Goal: Task Accomplishment & Management: Manage account settings

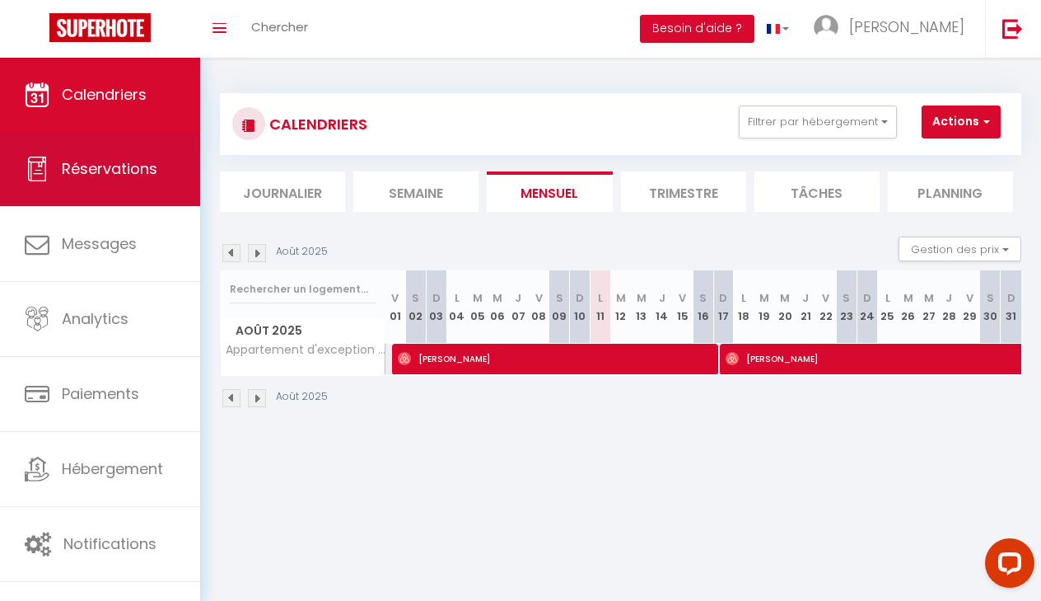
click at [115, 178] on span "Réservations" at bounding box center [110, 168] width 96 height 21
select select "not_cancelled"
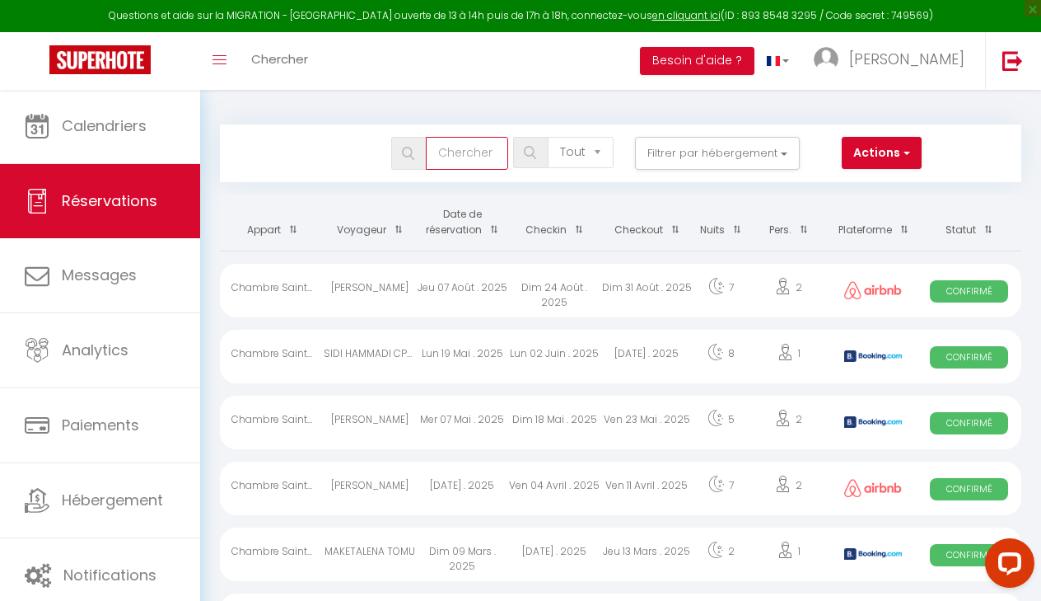
click at [477, 159] on input "text" at bounding box center [467, 153] width 82 height 33
paste input "[PERSON_NAME]"
type input "[PERSON_NAME]"
checkbox input "false"
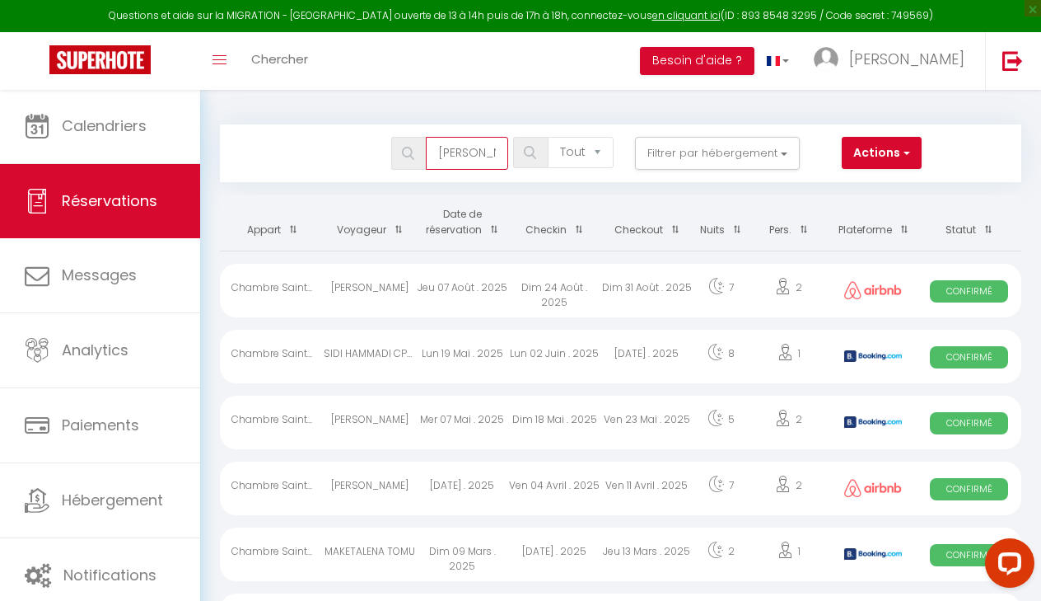
checkbox input "false"
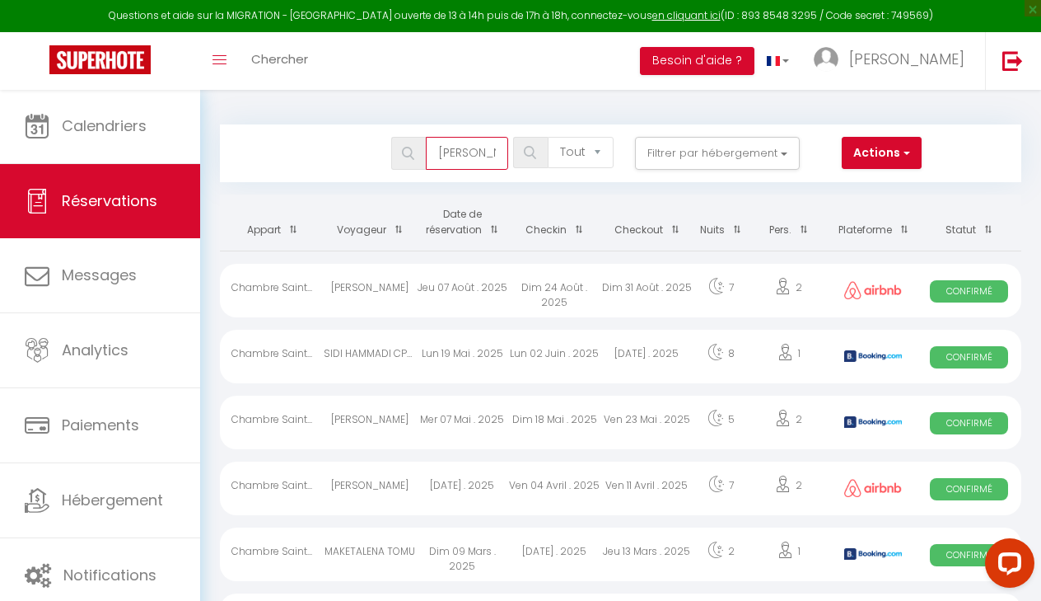
checkbox input "false"
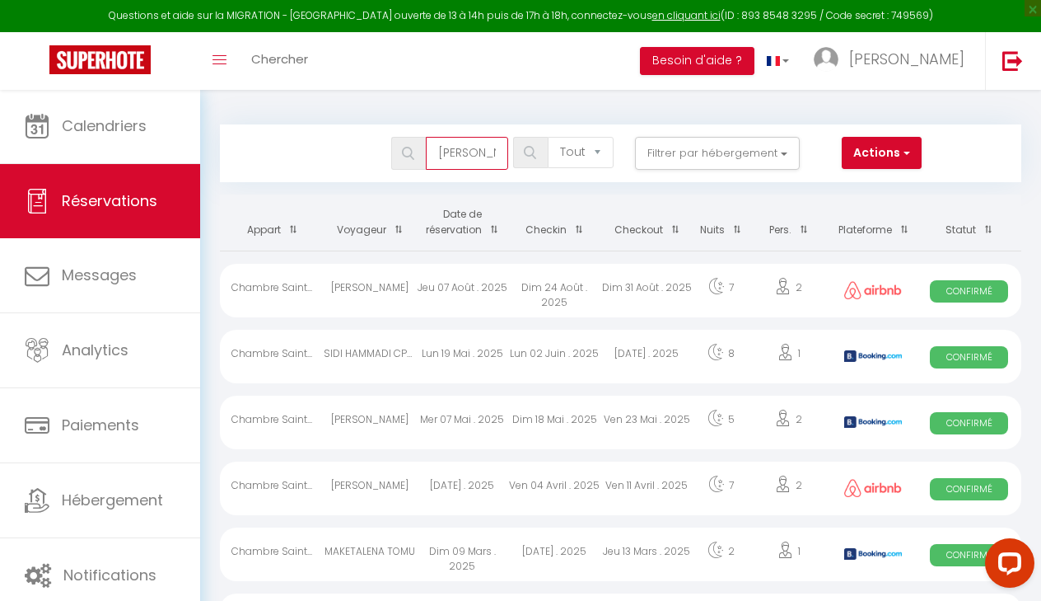
checkbox input "false"
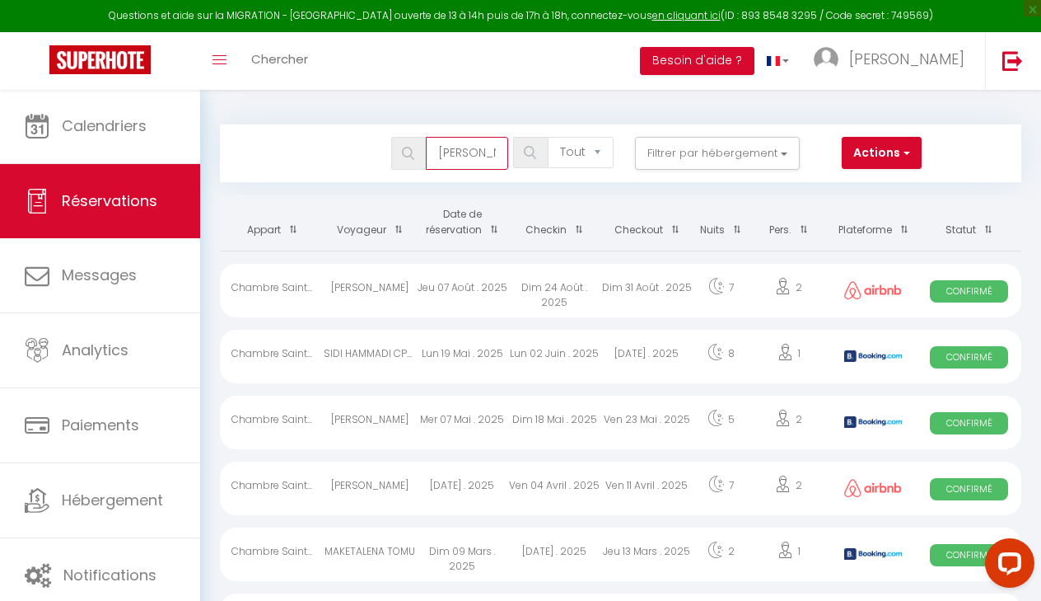
checkbox input "false"
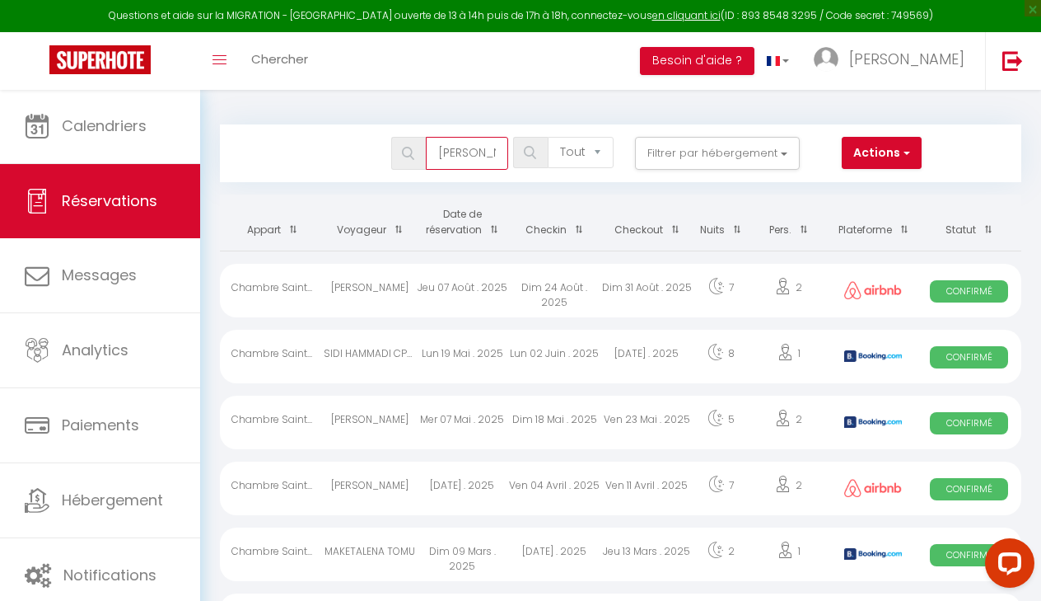
checkbox input "false"
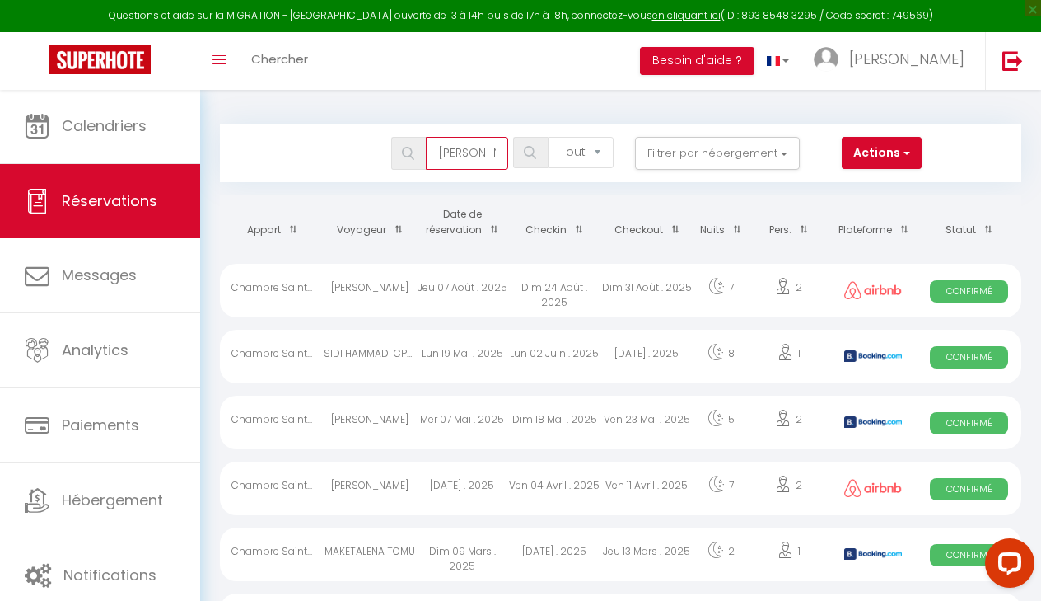
checkbox input "false"
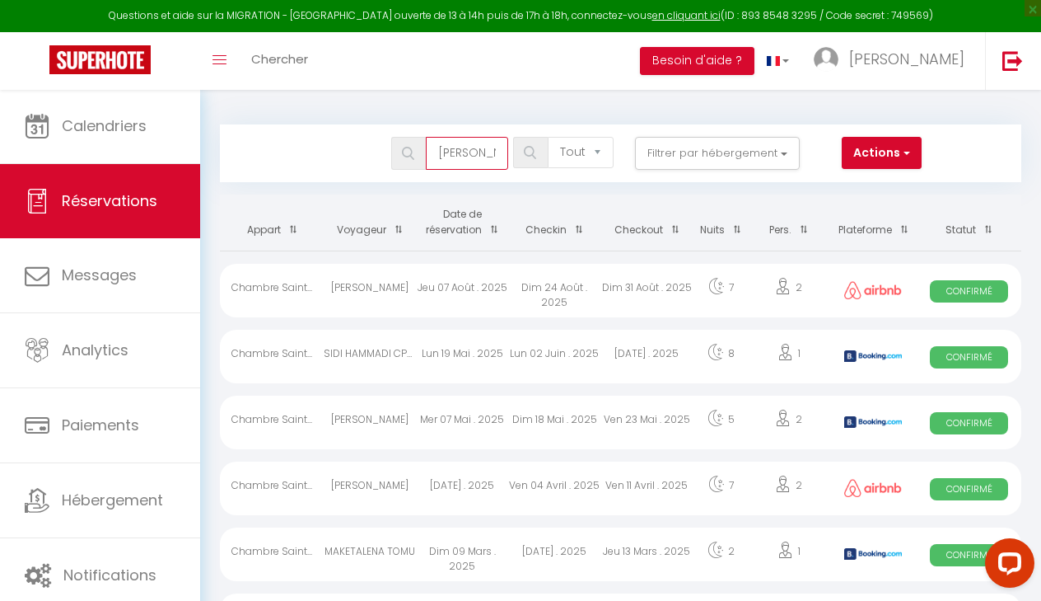
checkbox input "false"
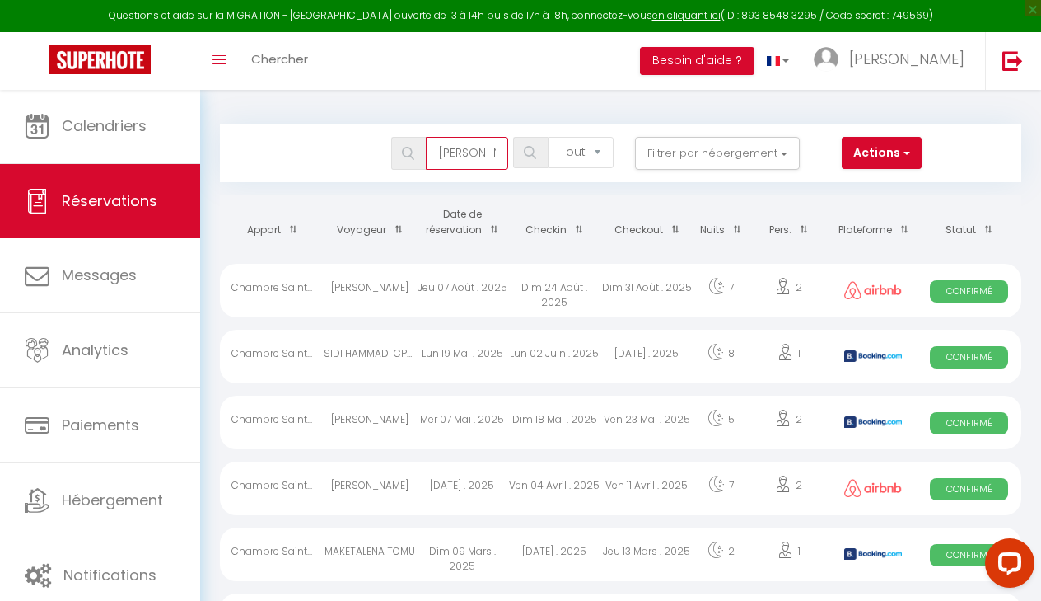
checkbox input "false"
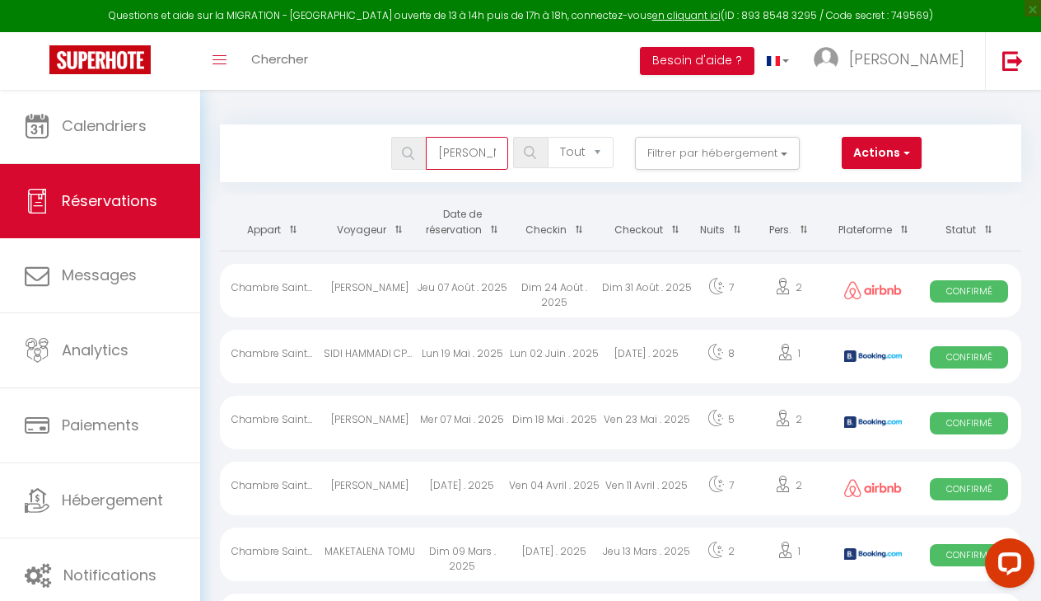
checkbox input "false"
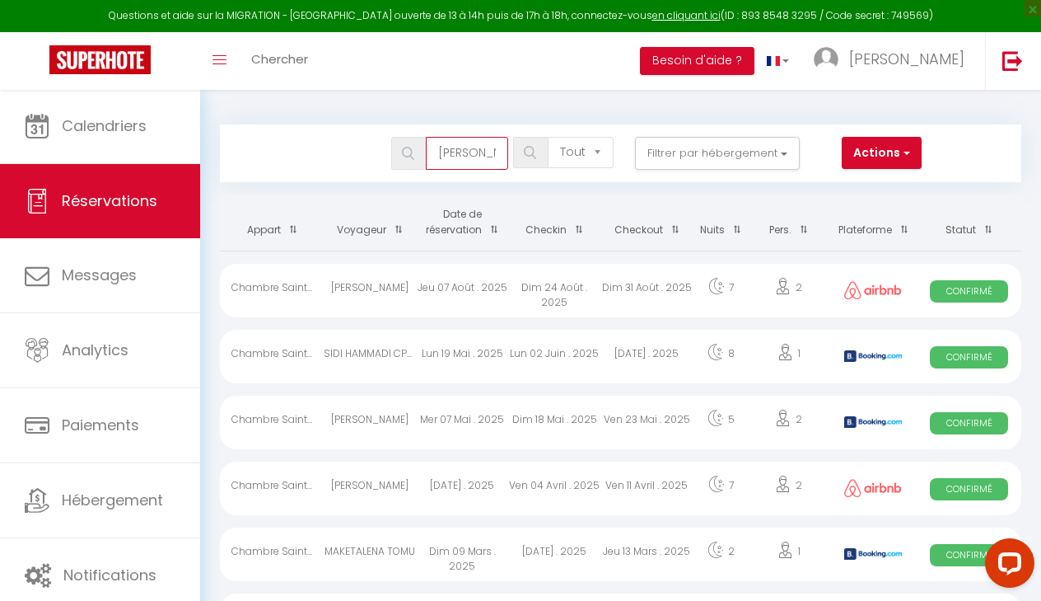
checkbox input "false"
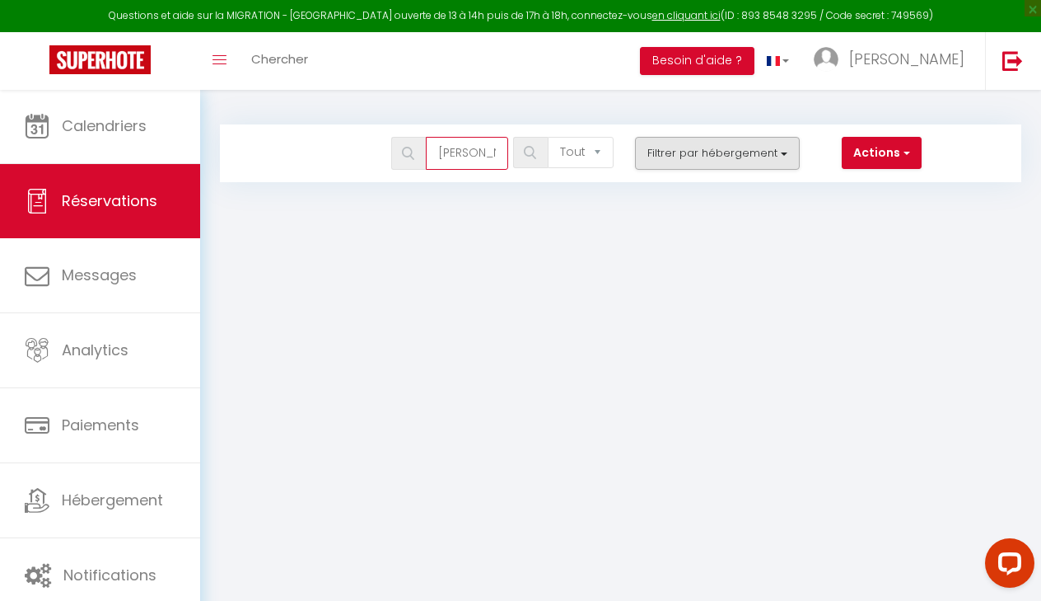
type input "[PERSON_NAME]"
click at [684, 153] on button "Filtrer par hébergement" at bounding box center [717, 153] width 165 height 33
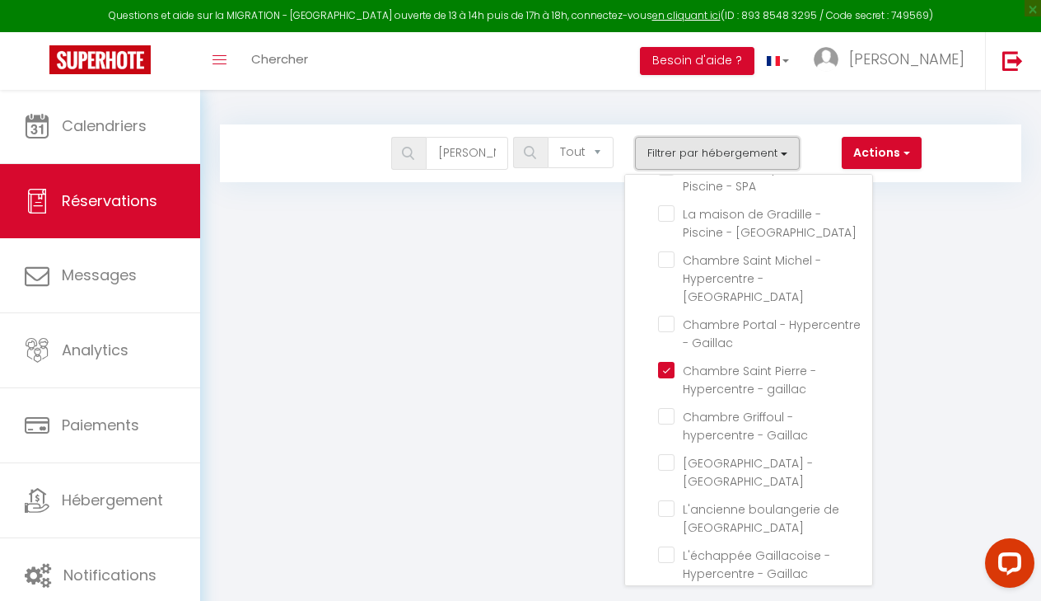
scroll to position [1104, 0]
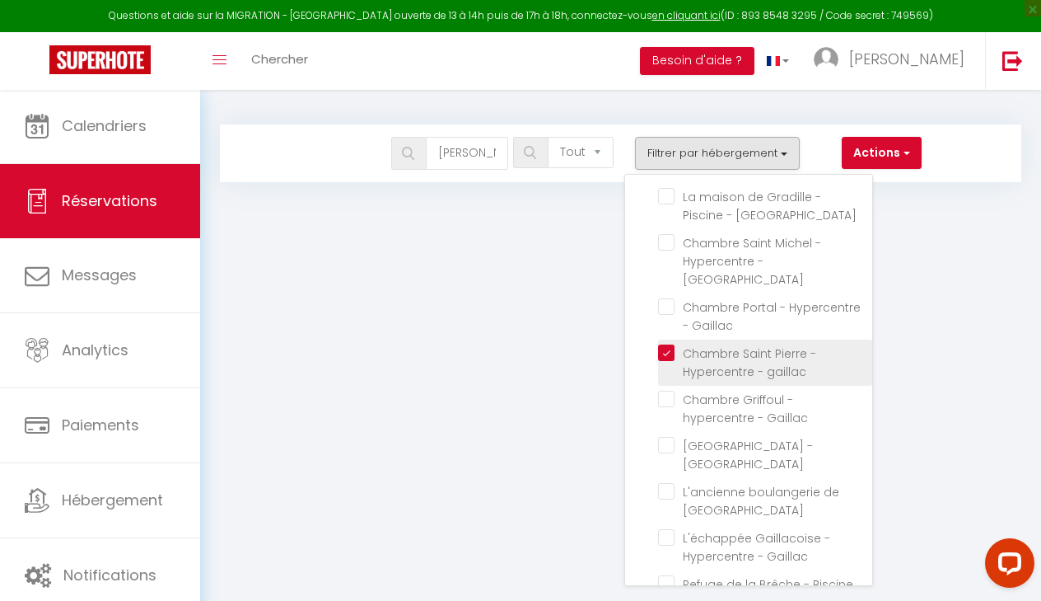
click at [668, 344] on input "Chambre Saint Pierre - Hypercentre - gaillac" at bounding box center [765, 352] width 214 height 16
checkbox input "false"
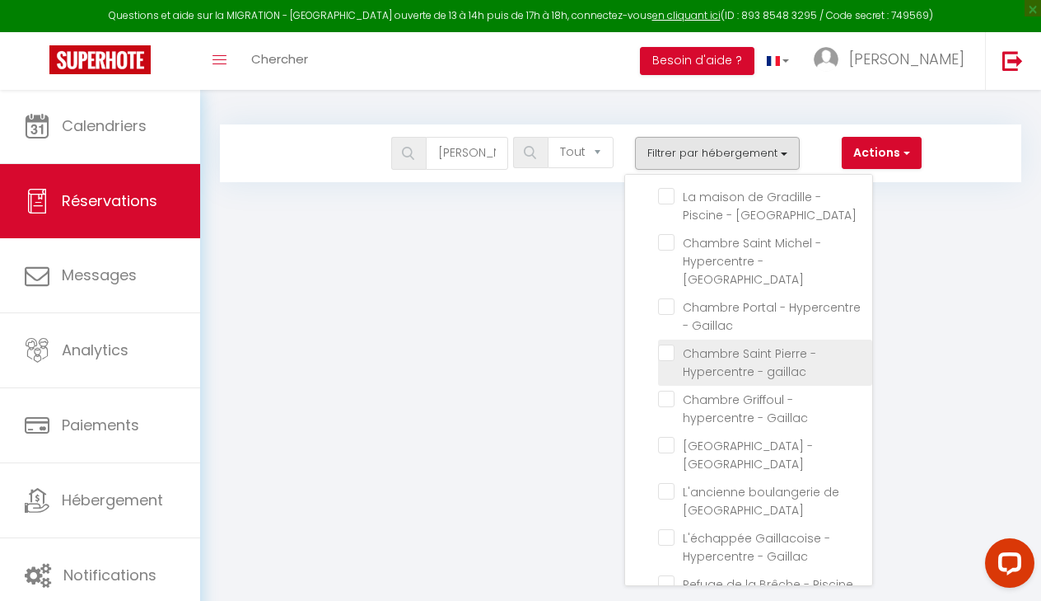
checkbox input "false"
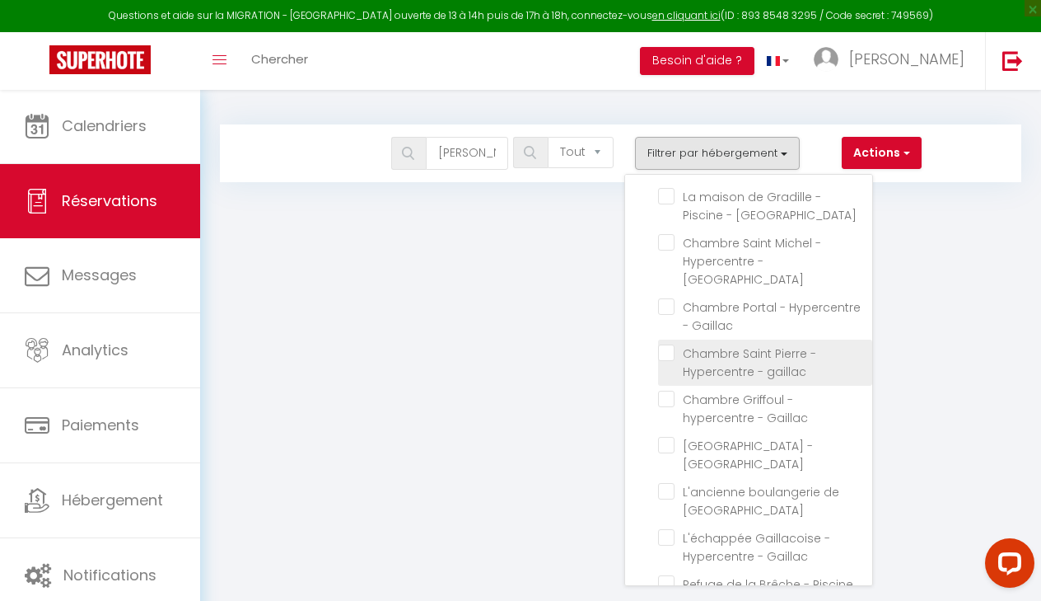
checkbox input "false"
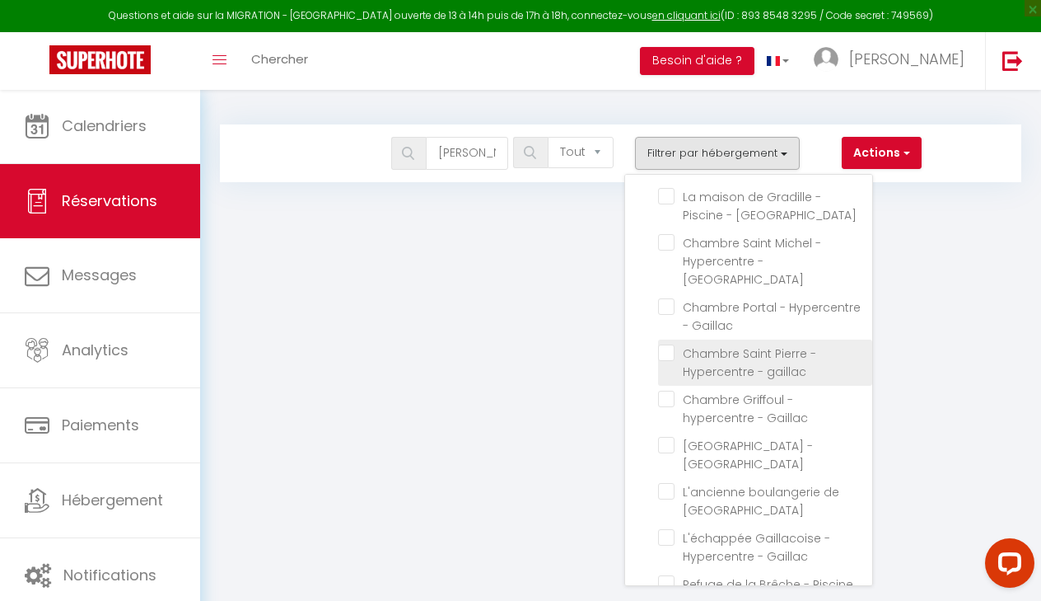
checkbox input "false"
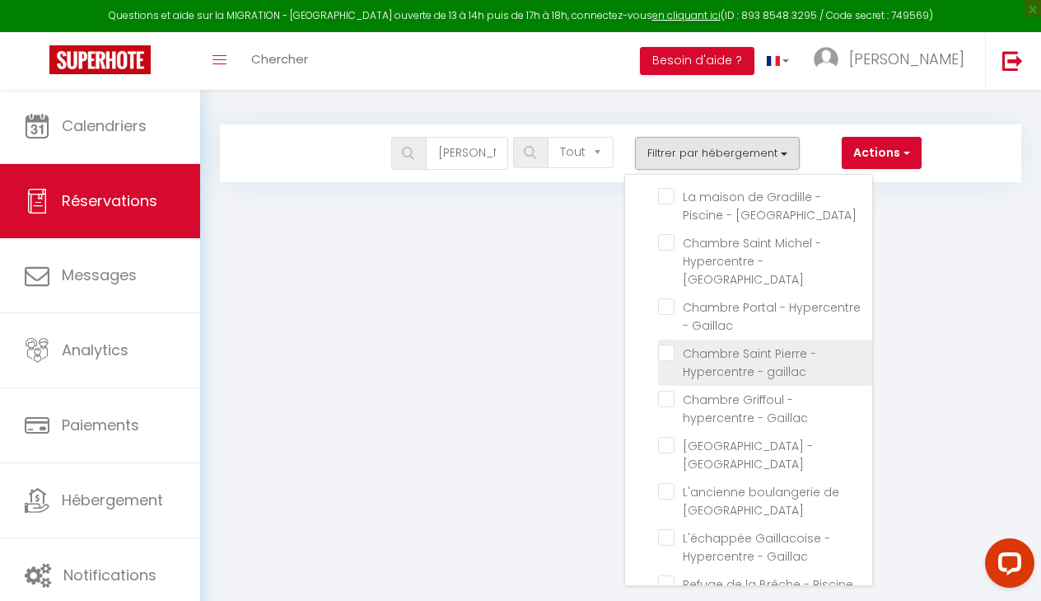
checkbox input "false"
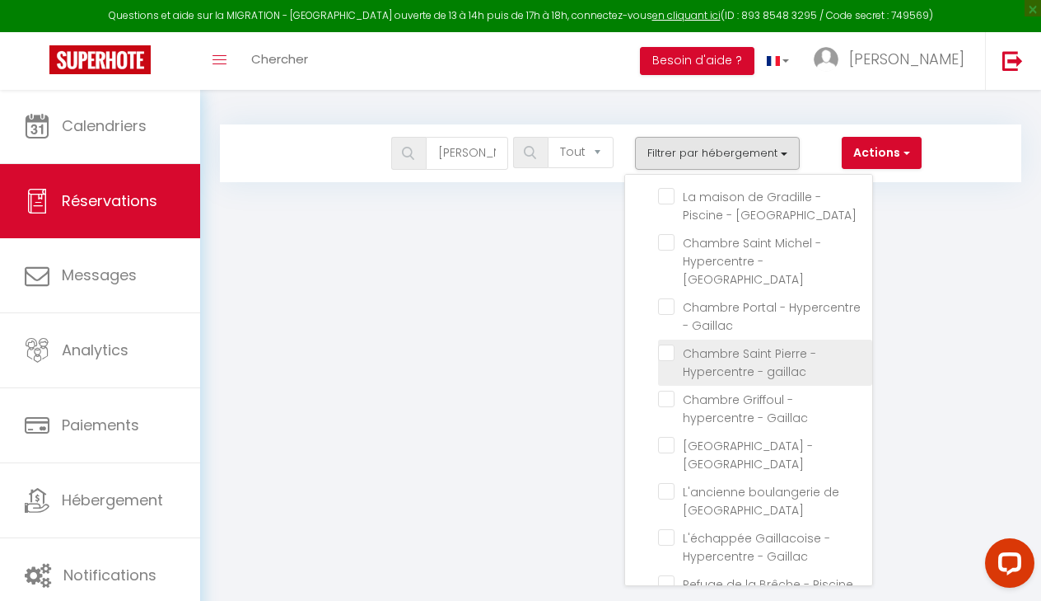
checkbox input "false"
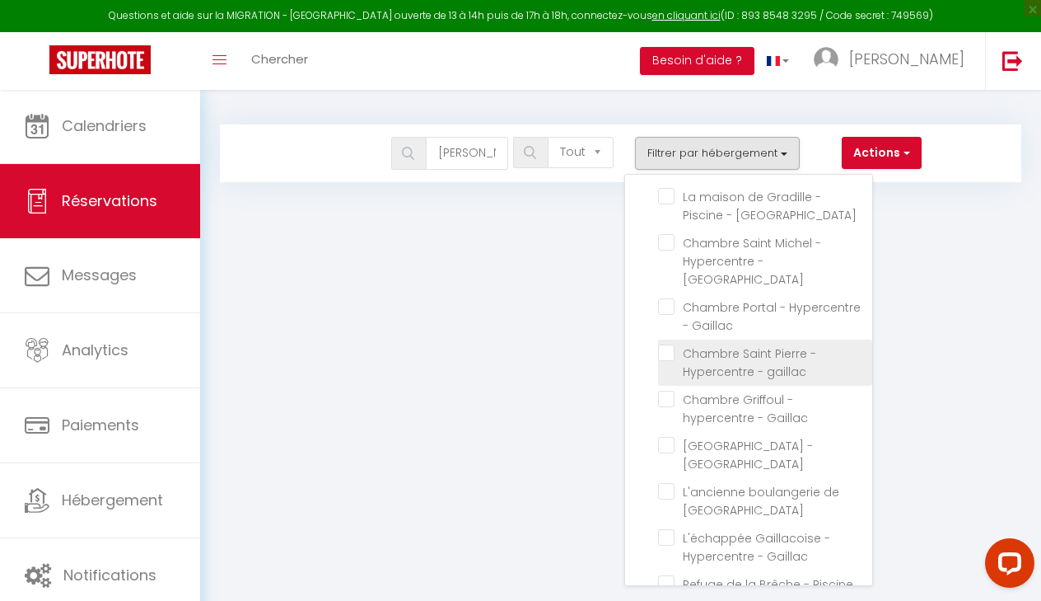
checkbox input "false"
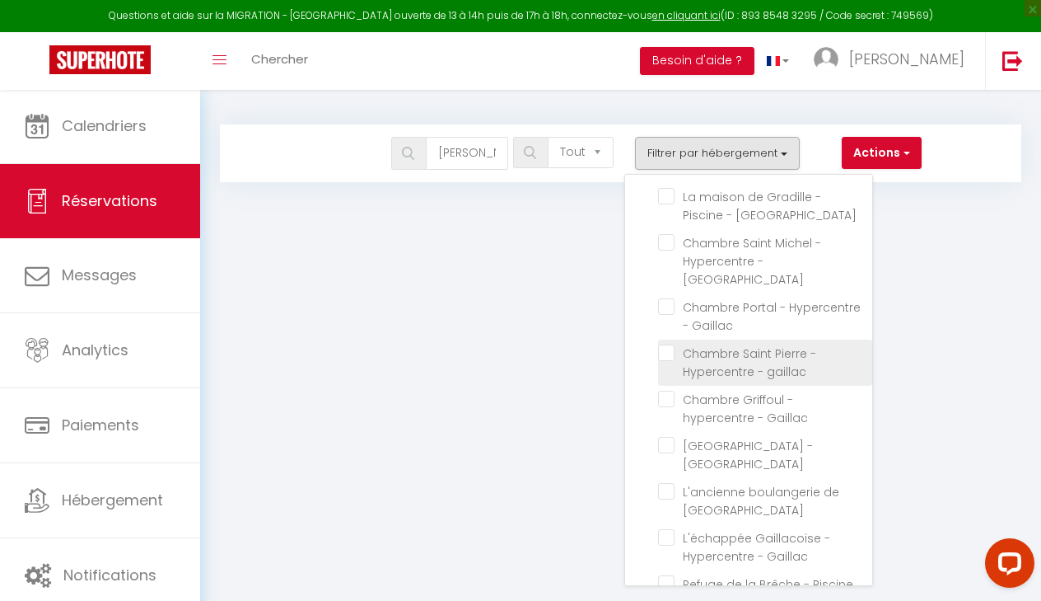
checkbox input "false"
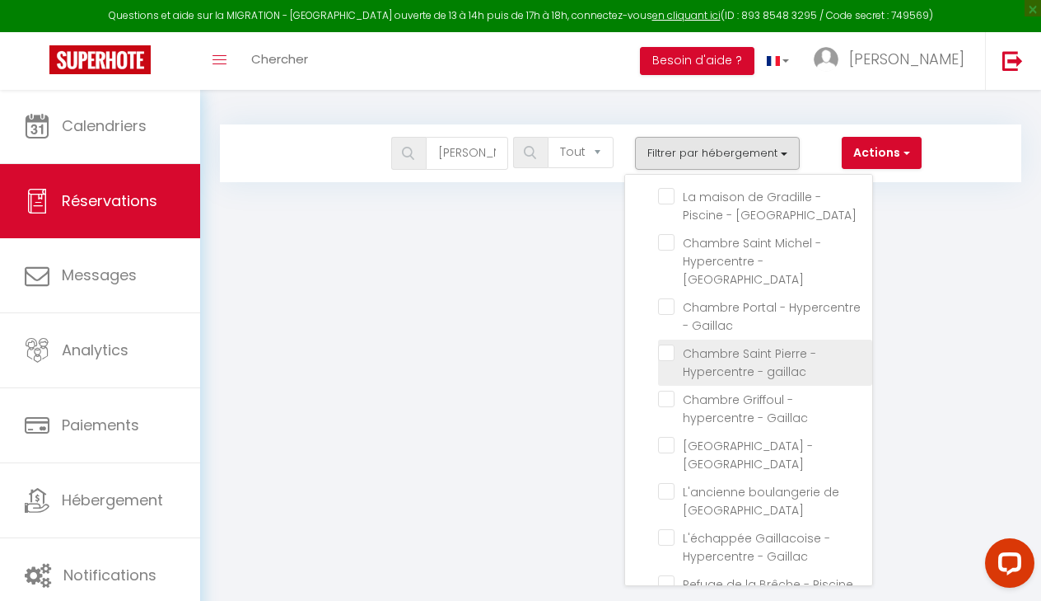
checkbox input "false"
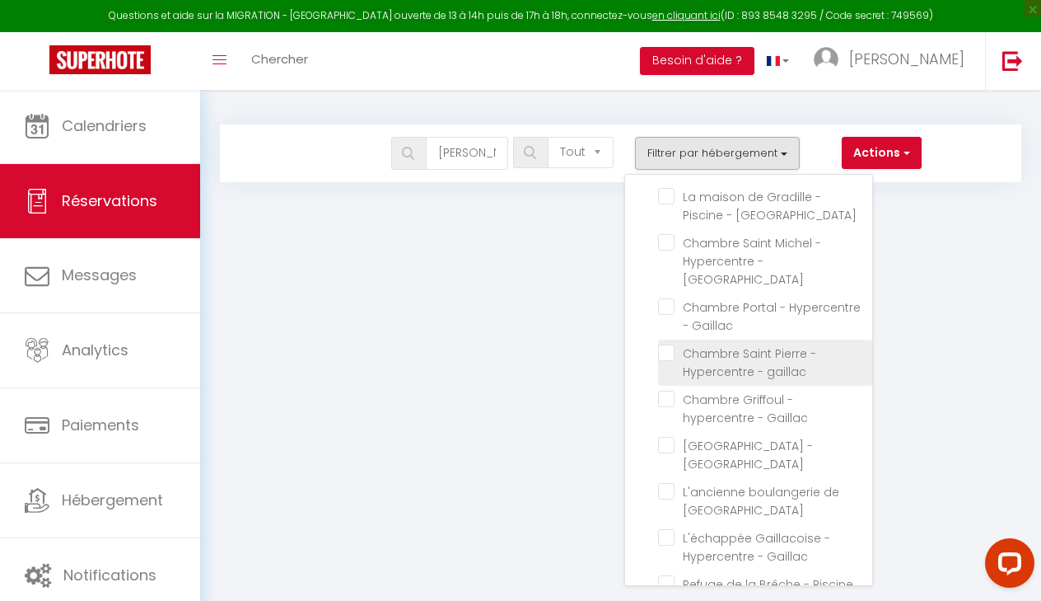
checkbox input "false"
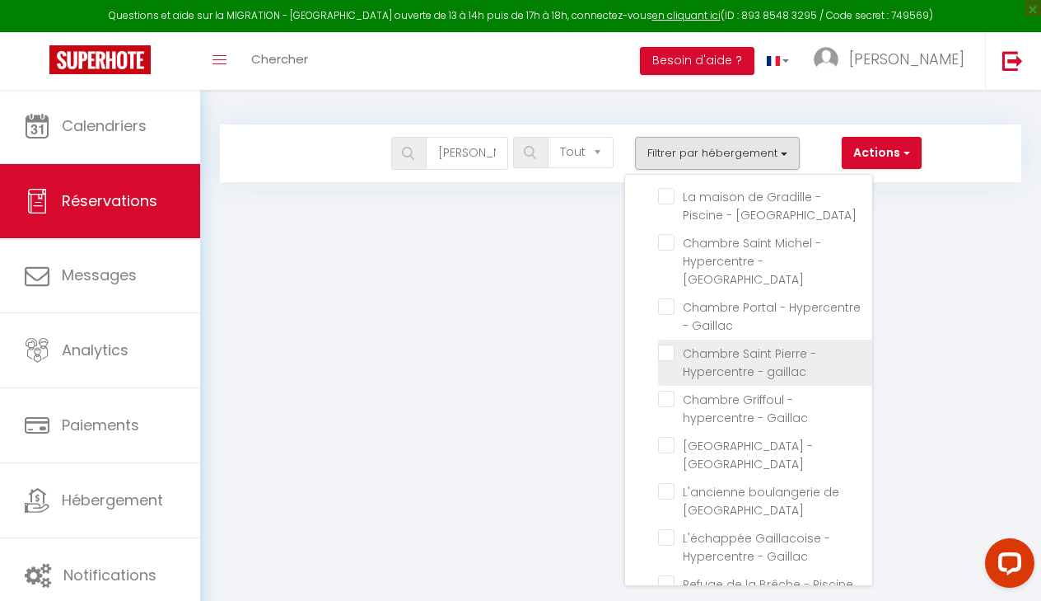
checkbox input "false"
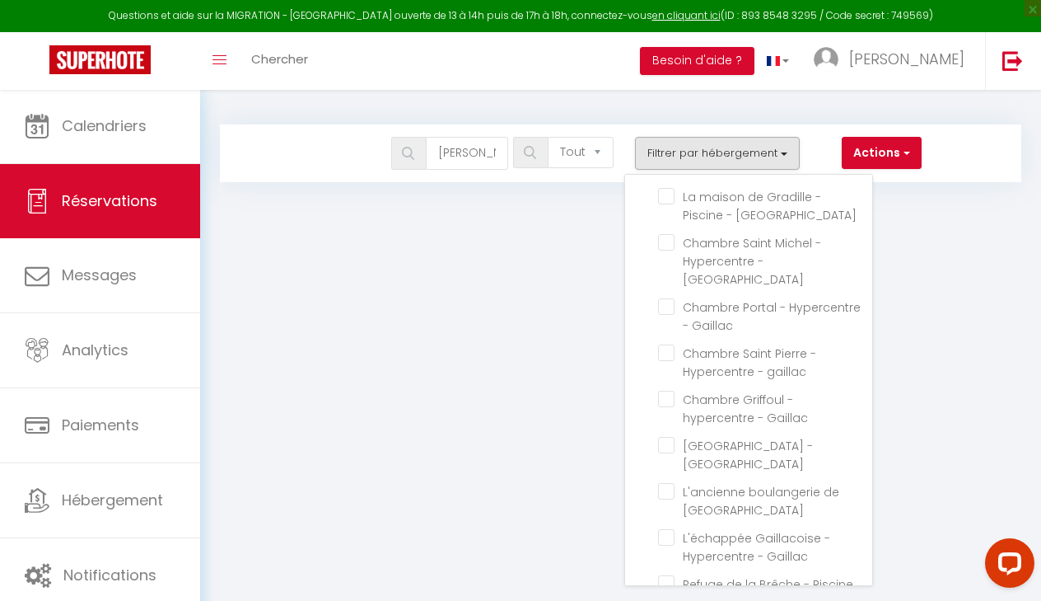
checkbox input "false"
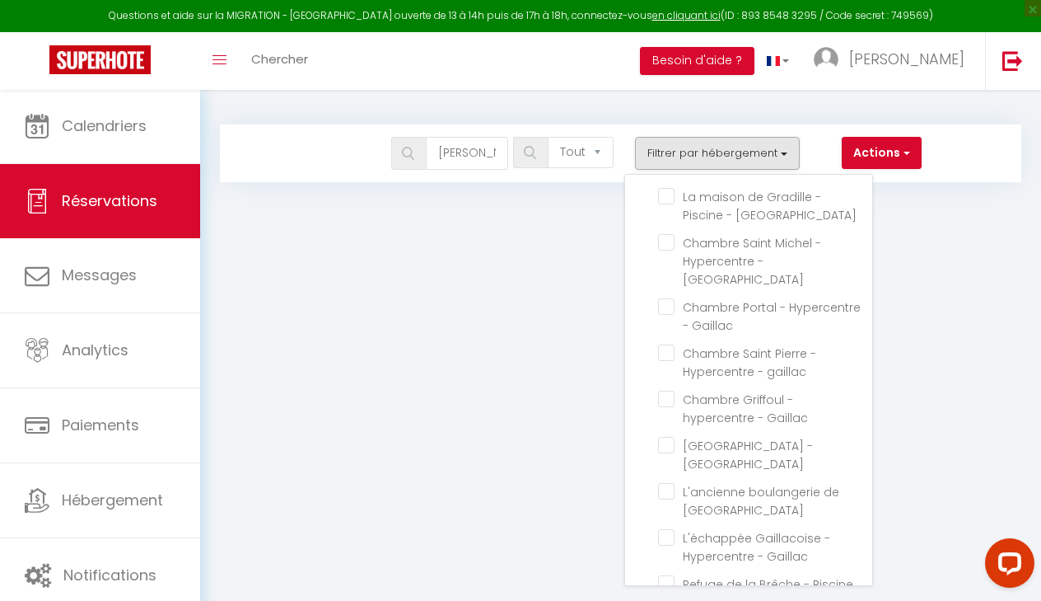
checkbox input "false"
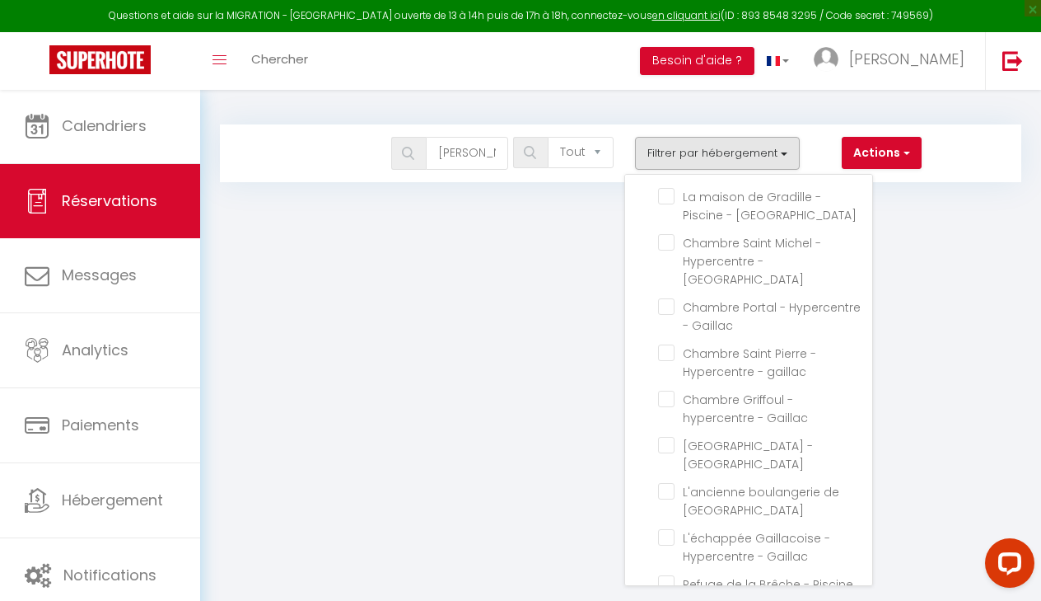
checkbox input "false"
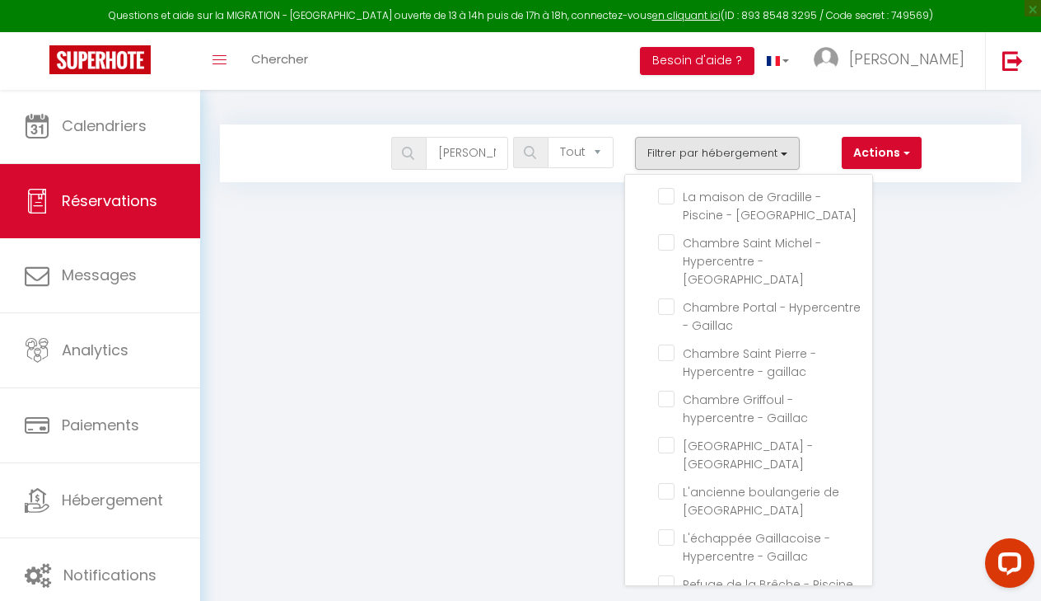
checkbox input "false"
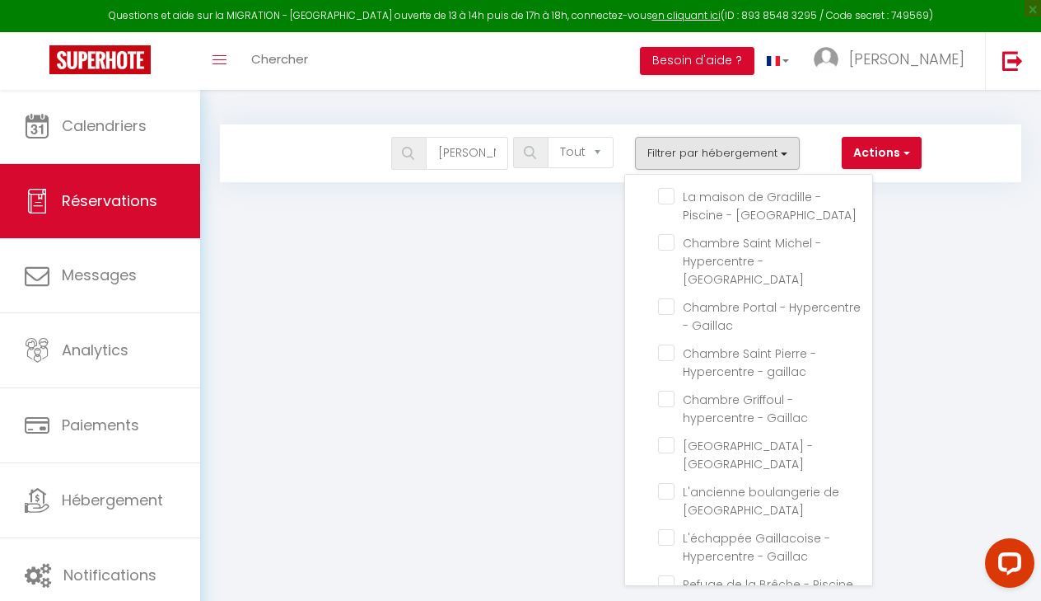
checkbox input "false"
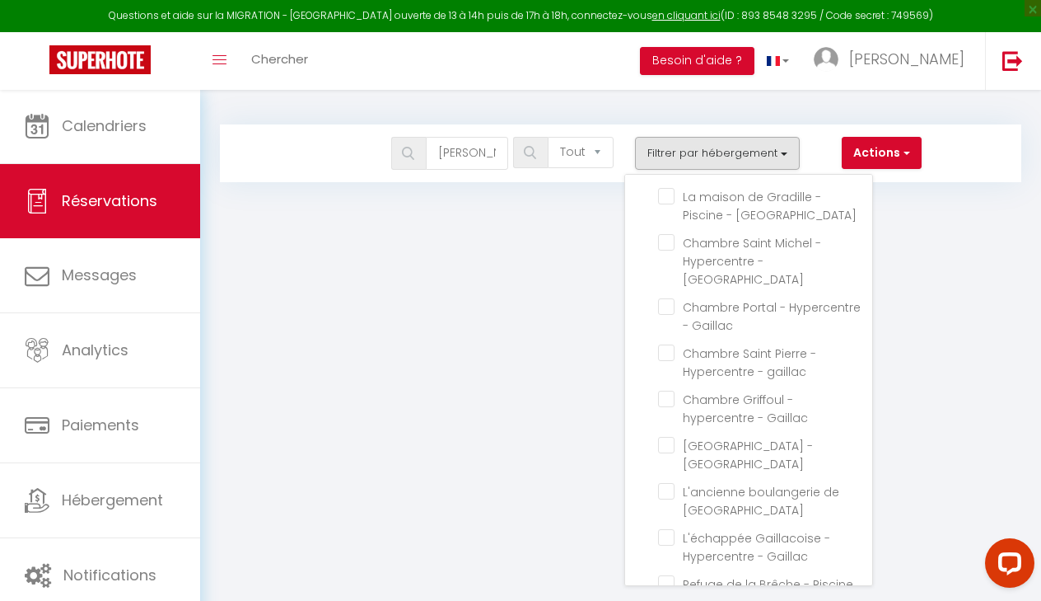
checkbox input "false"
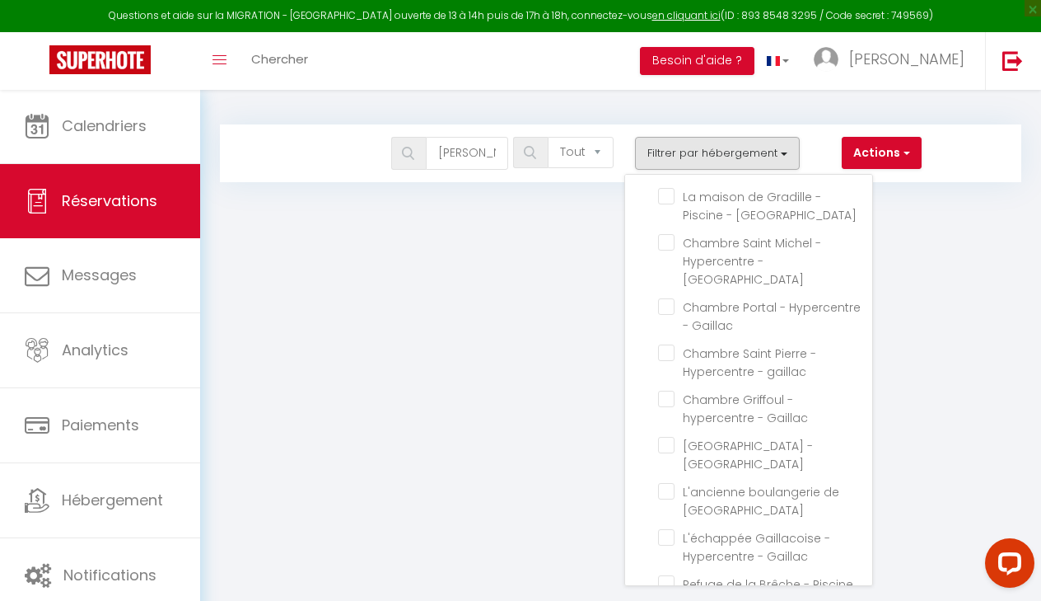
checkbox input "false"
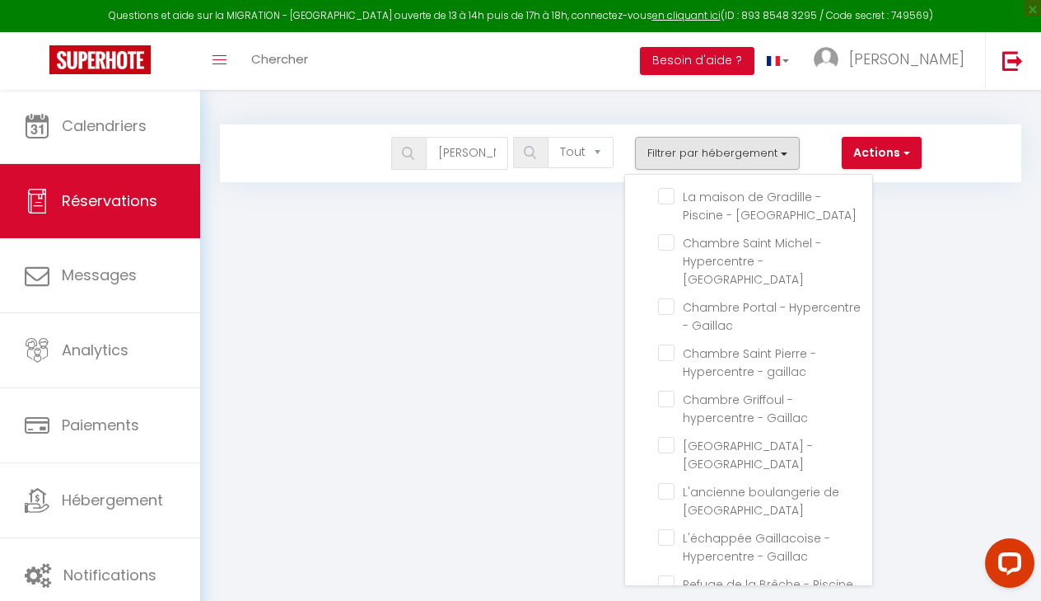
checkbox input "false"
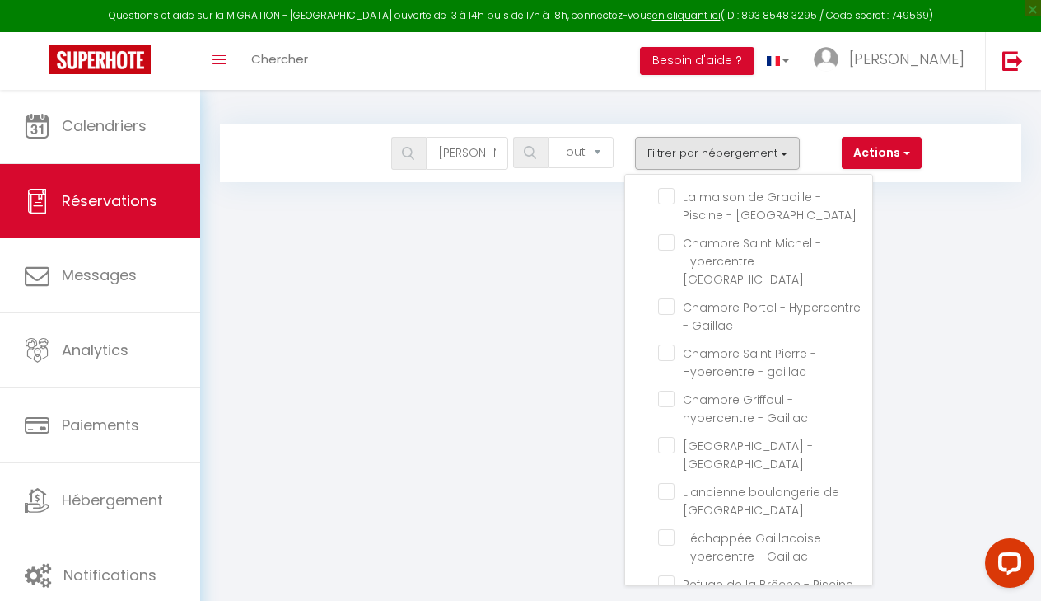
checkbox input "false"
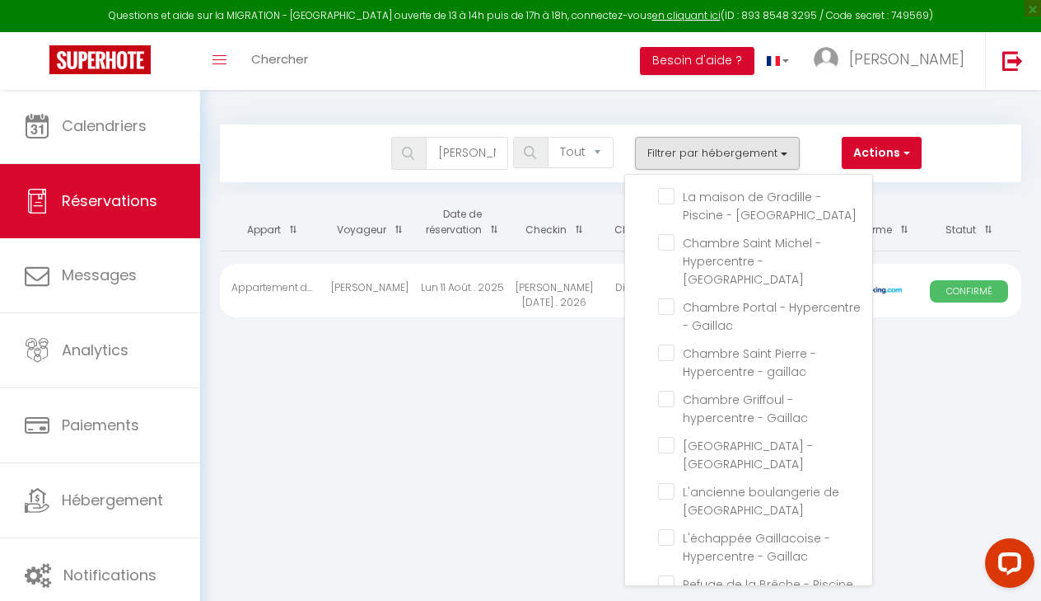
click at [624, 124] on div "Bookings [PERSON_NAME] les statuts Annulé Confirmé Non Confirmé Tout sauf annul…" at bounding box center [621, 153] width 802 height 58
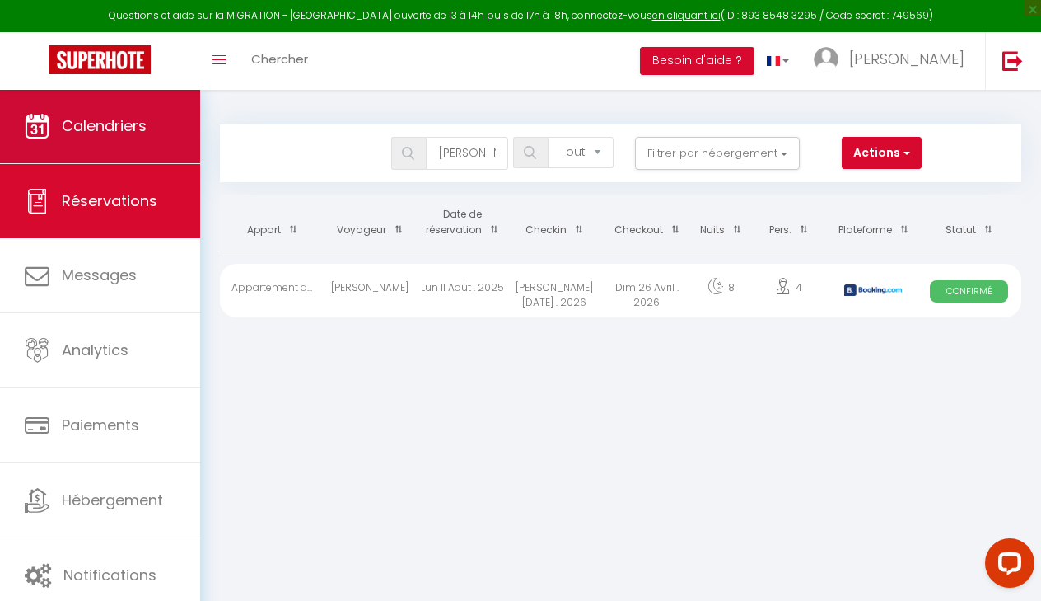
click at [133, 119] on span "Calendriers" at bounding box center [104, 125] width 85 height 21
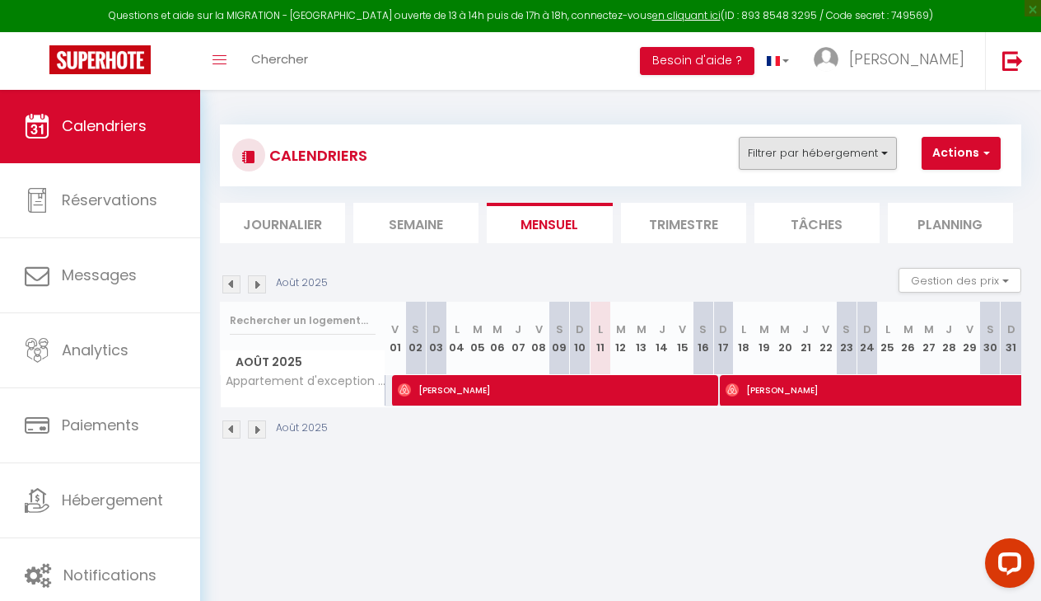
click at [794, 166] on button "Filtrer par hébergement" at bounding box center [818, 153] width 158 height 33
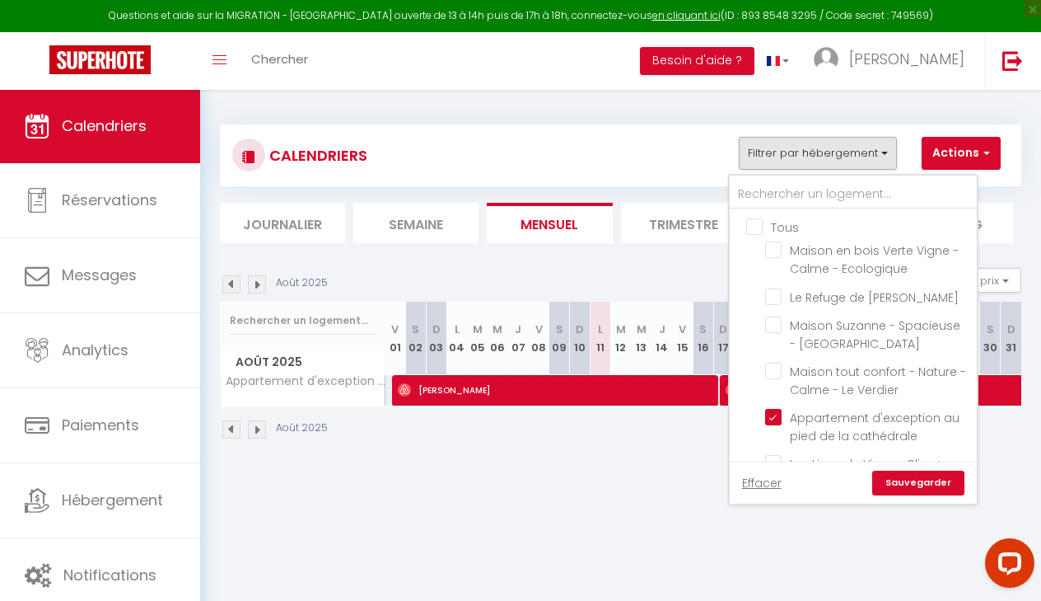
click at [748, 226] on input "Tous" at bounding box center [869, 226] width 247 height 16
checkbox input "true"
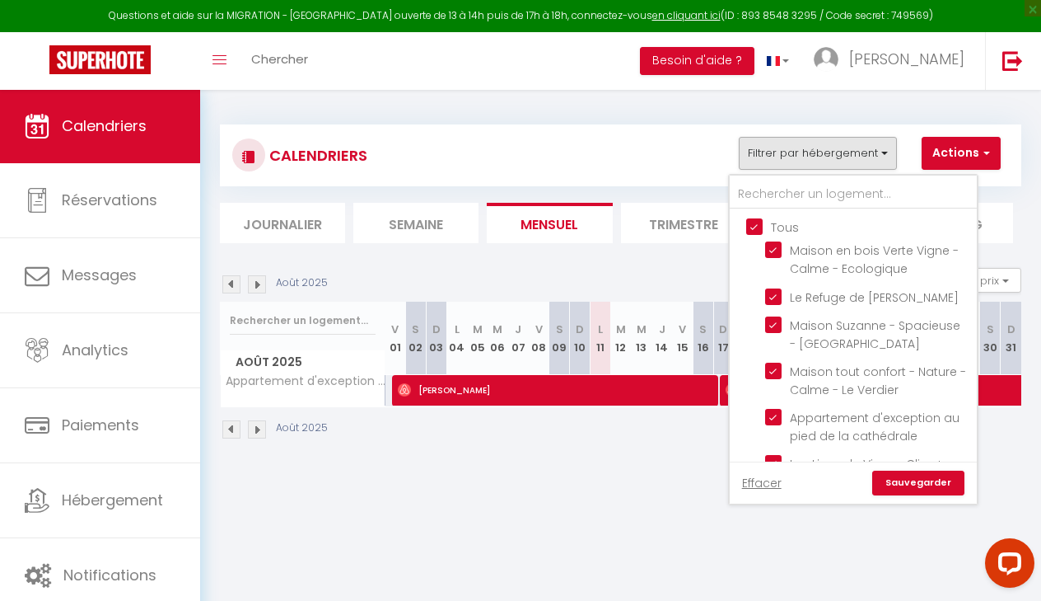
checkbox input "true"
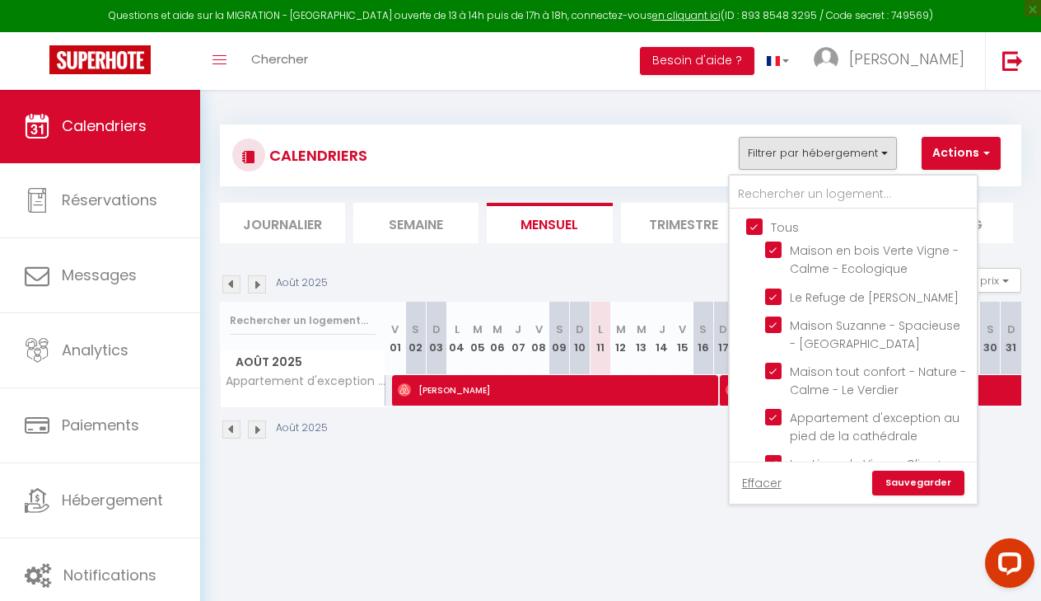
checkbox input "true"
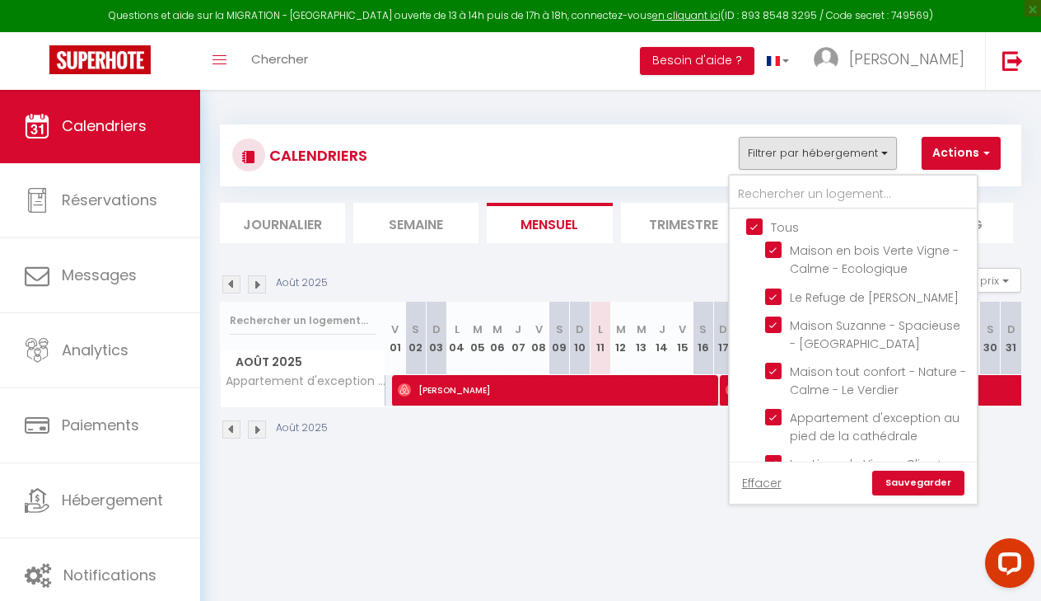
checkbox input "true"
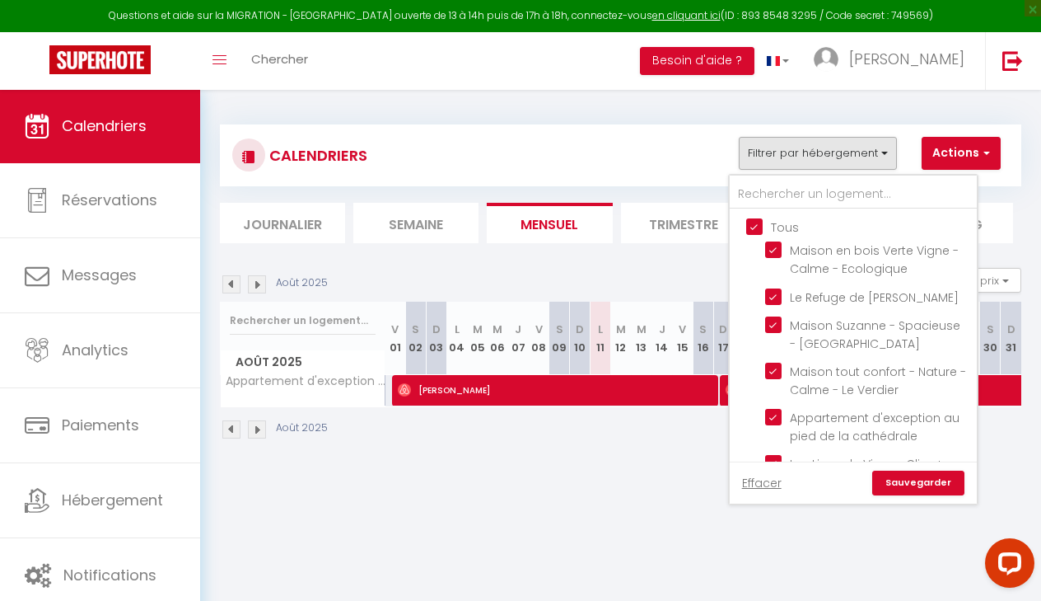
checkbox input "true"
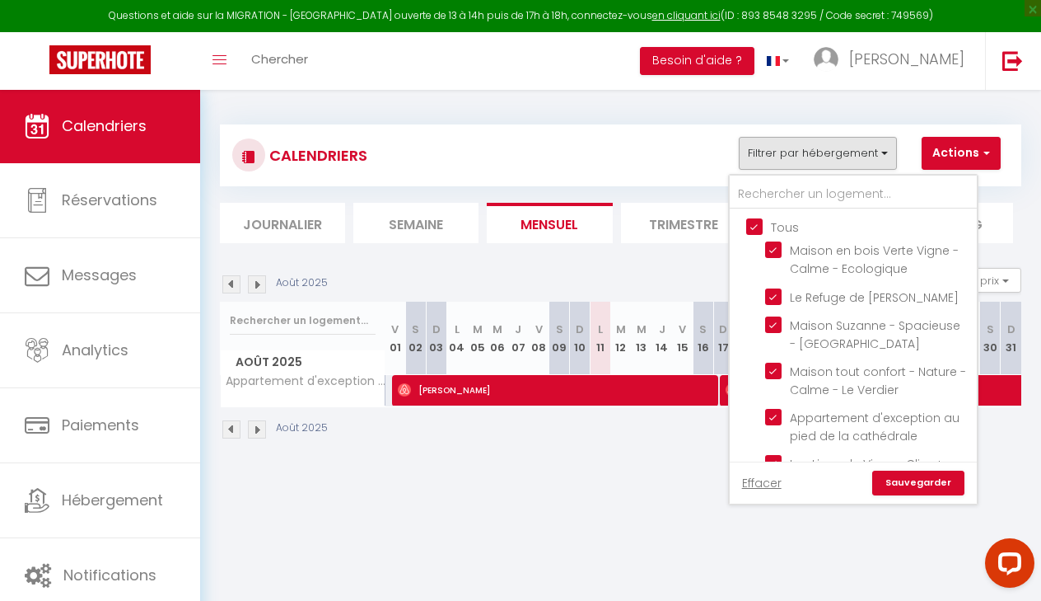
checkbox input "true"
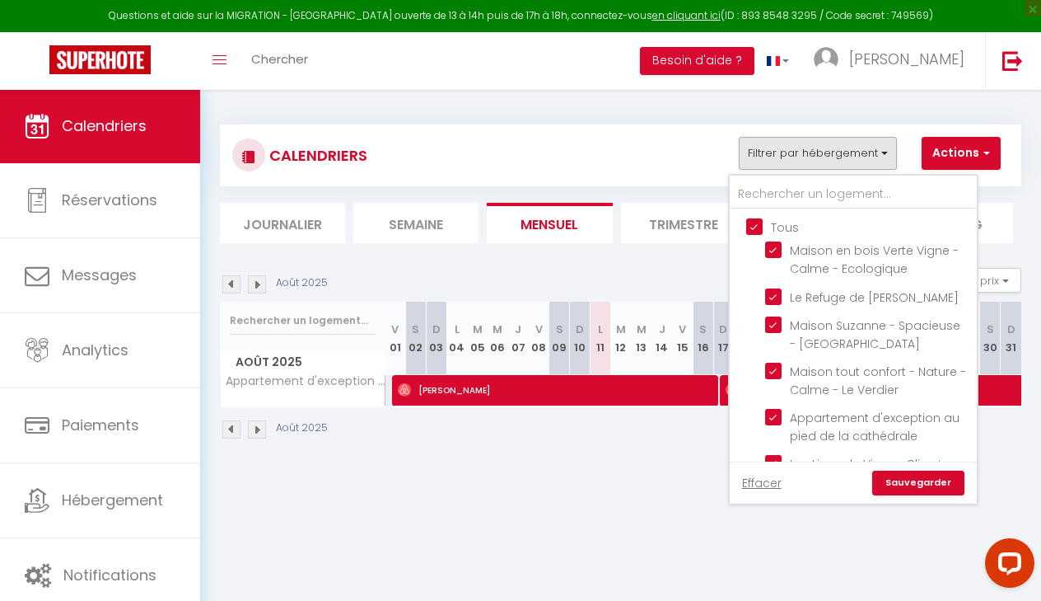
checkbox input "true"
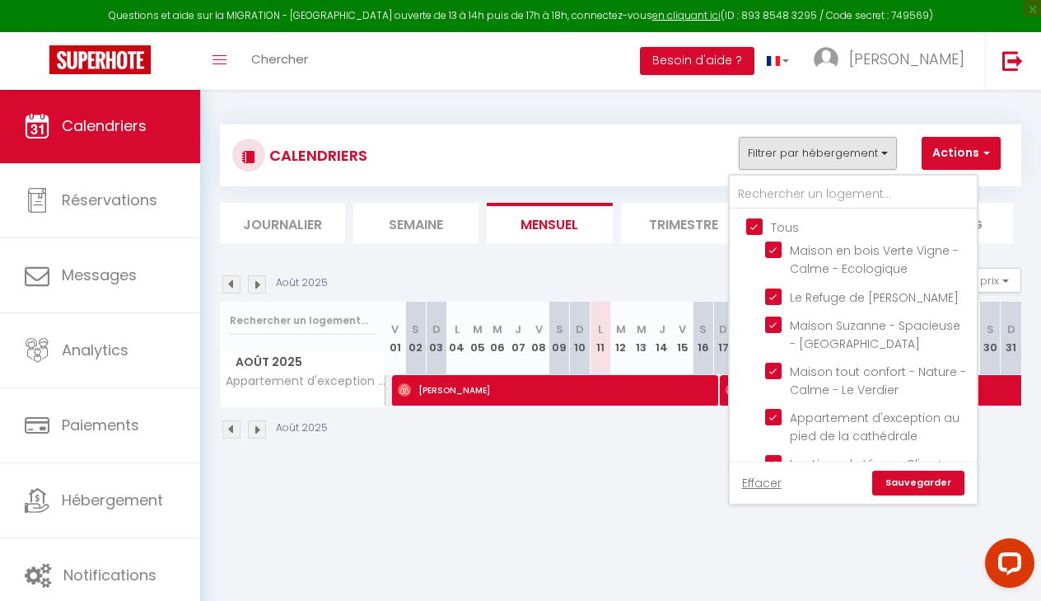
checkbox input "true"
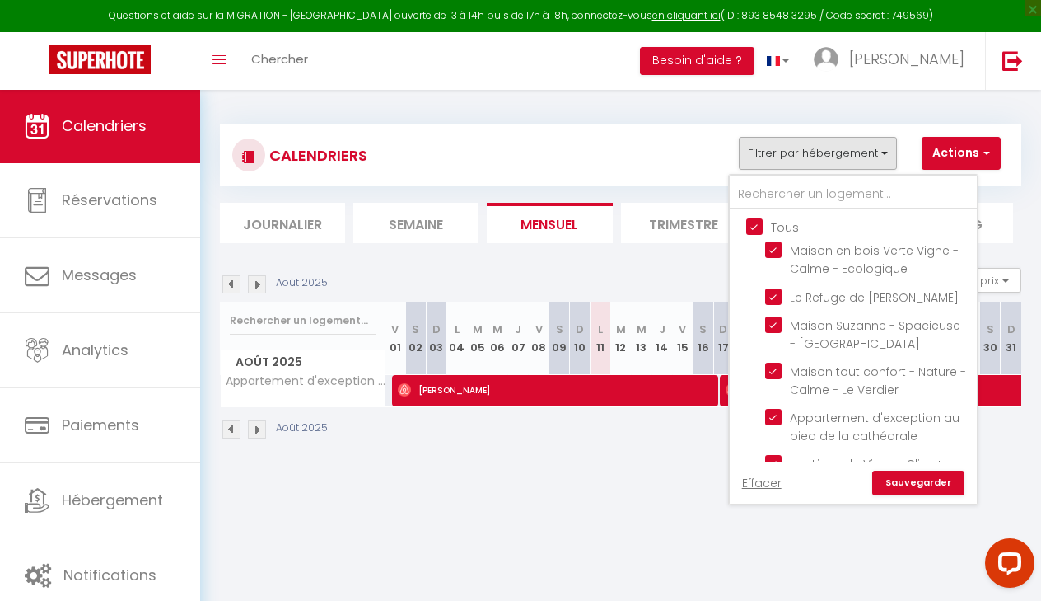
checkbox input "true"
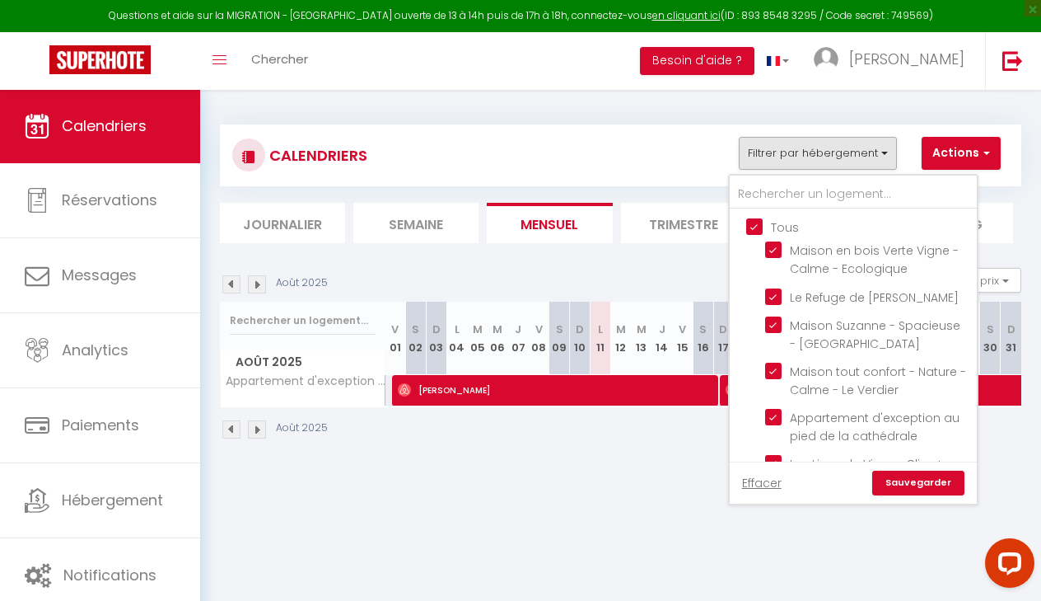
checkbox input "true"
click at [748, 227] on input "Tous" at bounding box center [869, 226] width 247 height 16
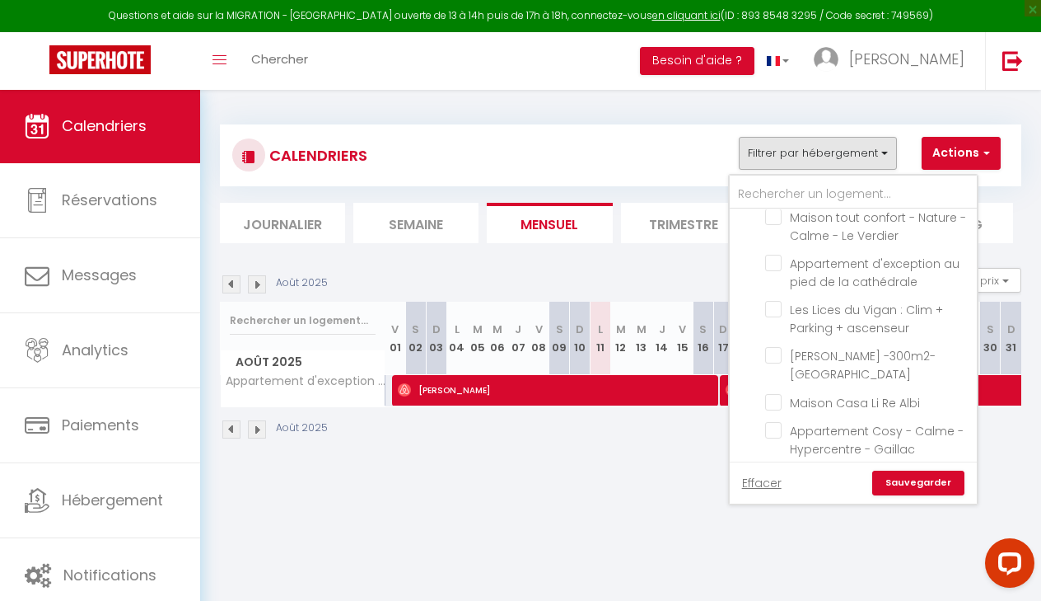
scroll to position [153, 0]
click at [774, 260] on input "Appartement d'exception au pied de la cathédrale" at bounding box center [868, 263] width 206 height 16
click at [928, 480] on link "Sauvegarder" at bounding box center [918, 482] width 92 height 25
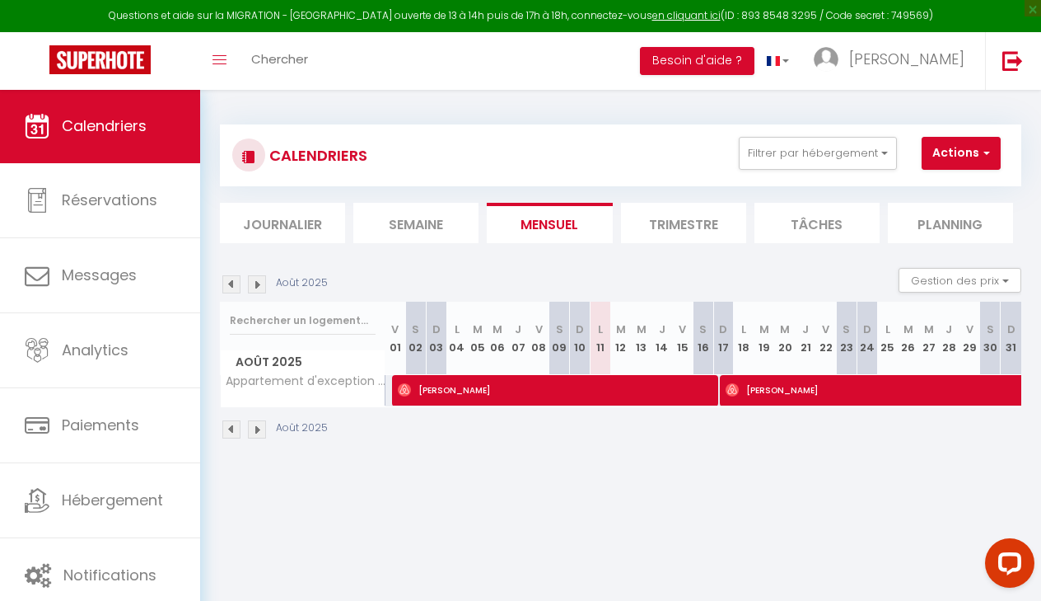
click at [255, 277] on img at bounding box center [257, 284] width 18 height 18
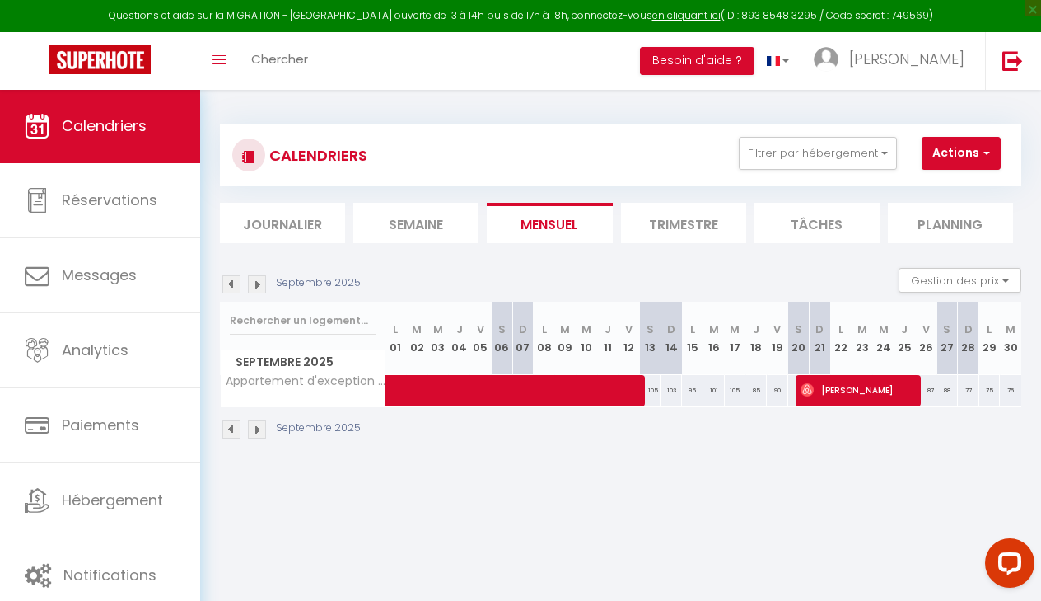
click at [255, 277] on img at bounding box center [257, 284] width 18 height 18
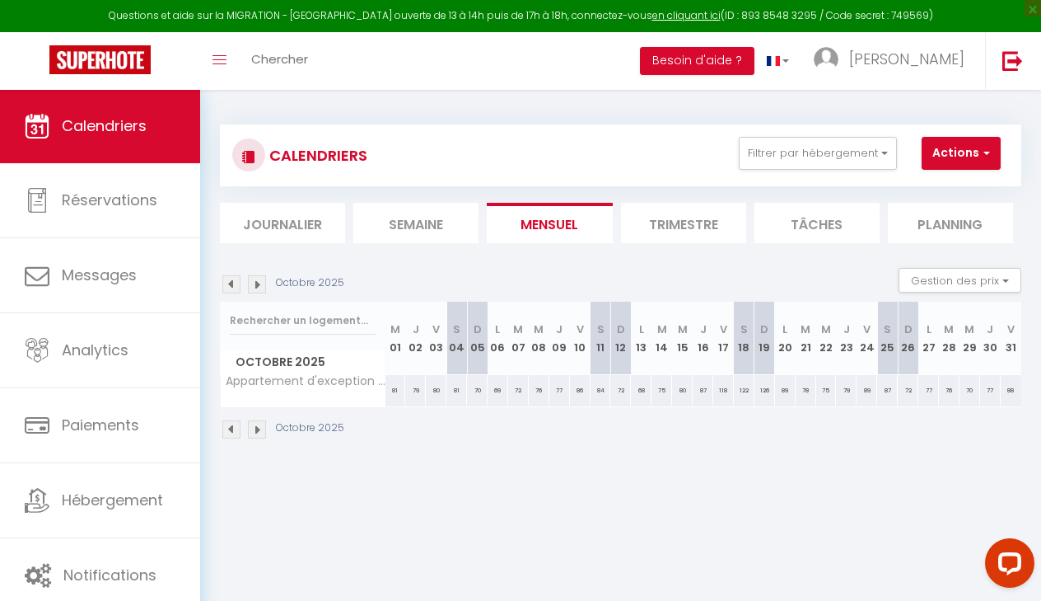
click at [255, 277] on img at bounding box center [257, 284] width 18 height 18
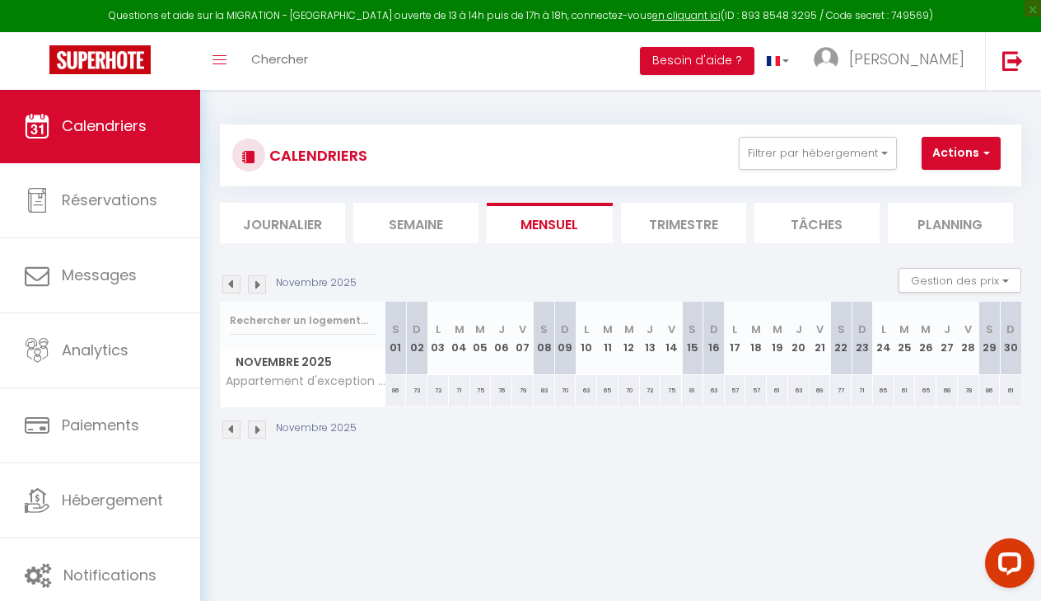
click at [255, 277] on img at bounding box center [257, 284] width 18 height 18
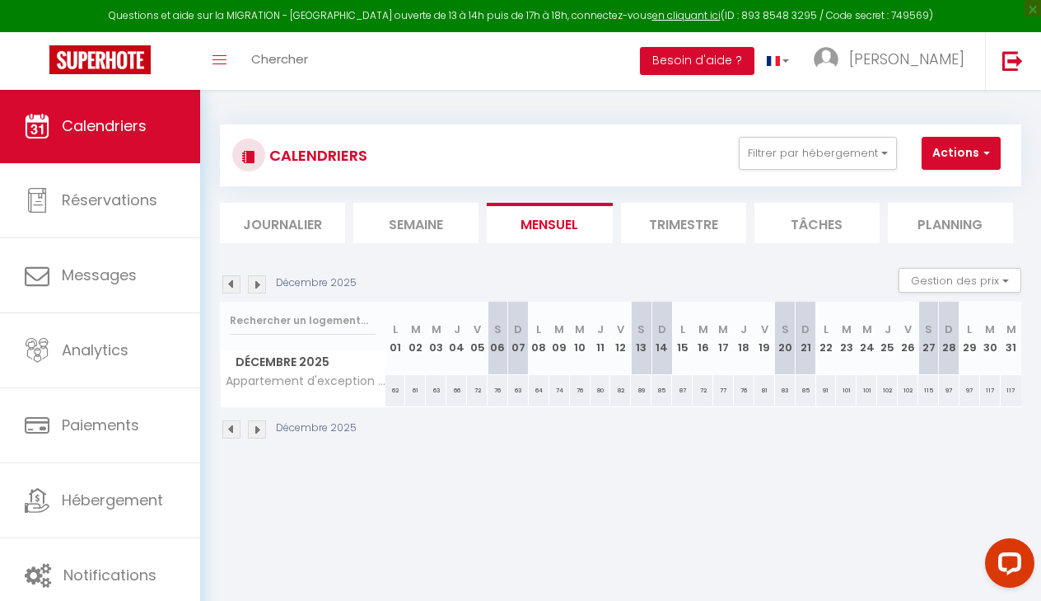
click at [255, 277] on img at bounding box center [257, 284] width 18 height 18
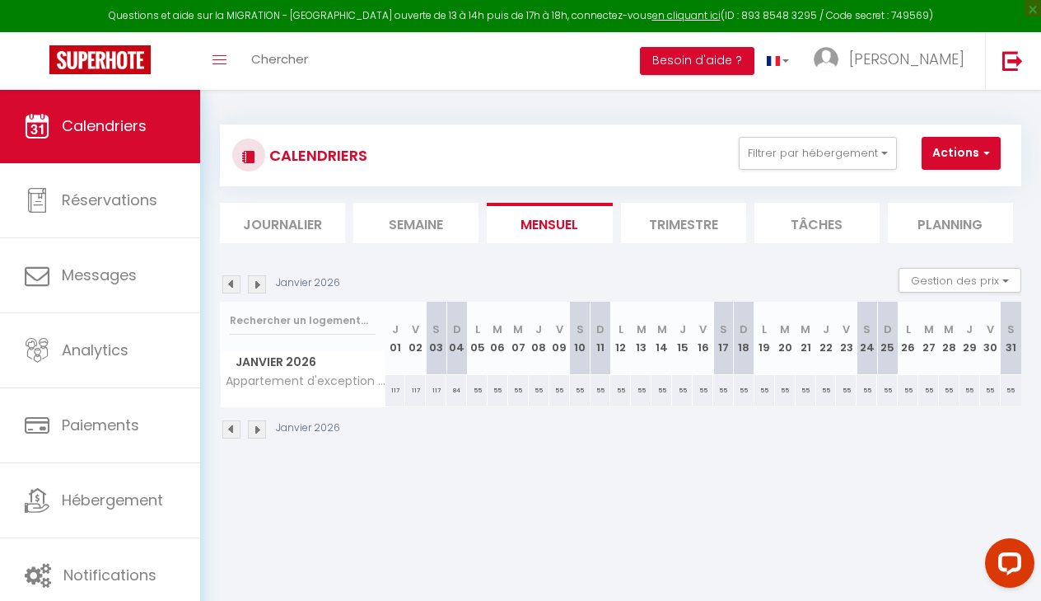
click at [255, 277] on img at bounding box center [257, 284] width 18 height 18
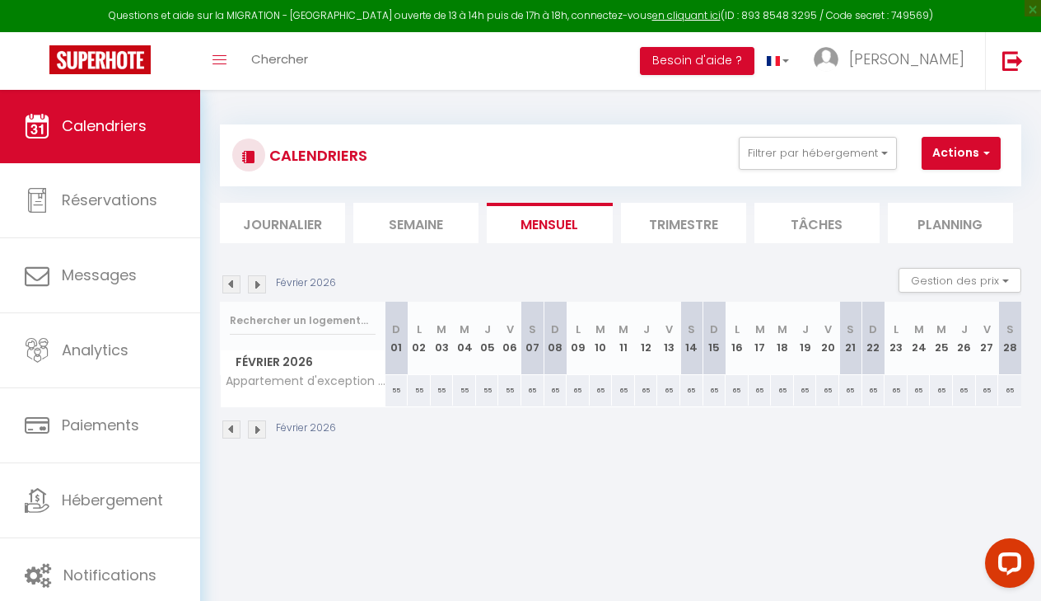
click at [255, 277] on img at bounding box center [257, 284] width 18 height 18
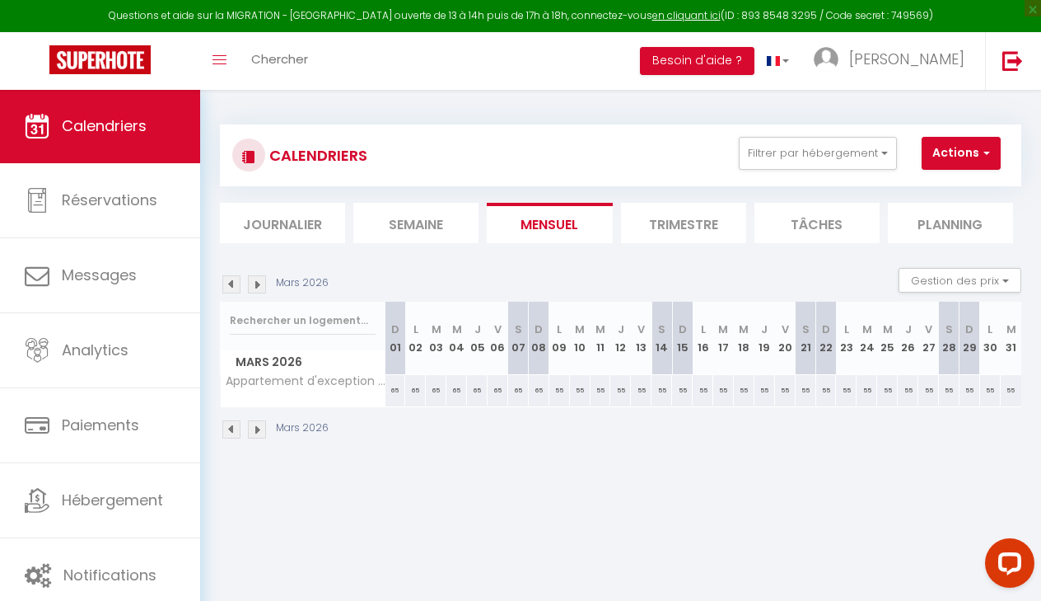
click at [255, 277] on img at bounding box center [257, 284] width 18 height 18
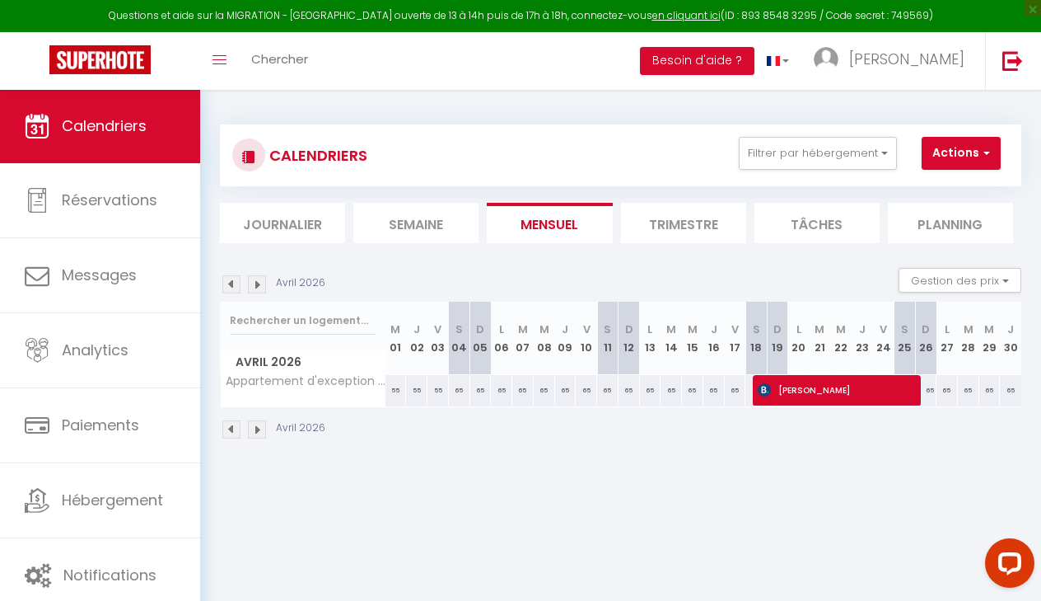
click at [930, 385] on div "65" at bounding box center [925, 390] width 21 height 30
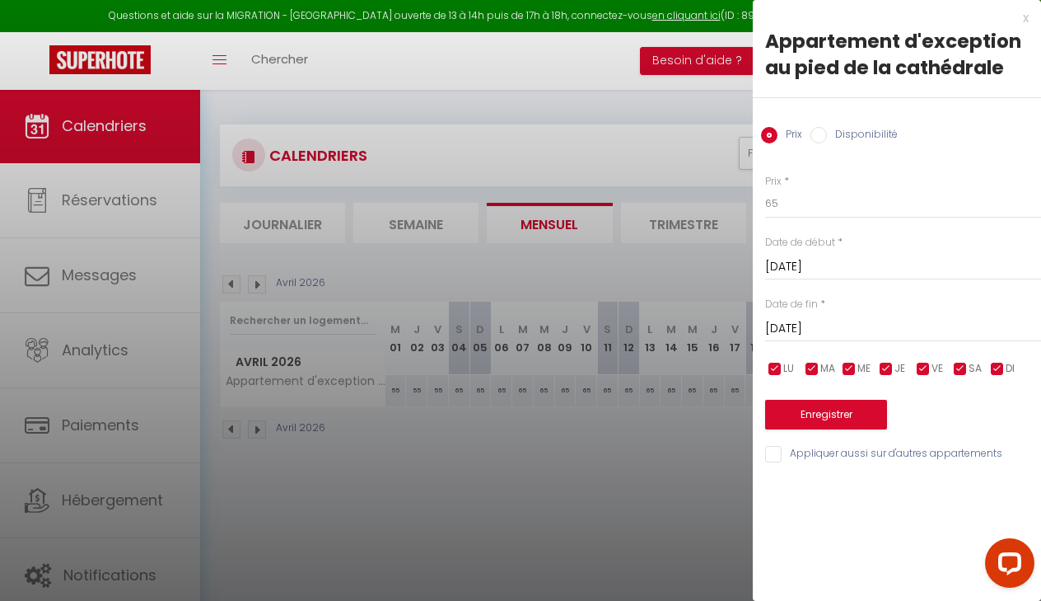
click at [825, 137] on input "Disponibilité" at bounding box center [819, 135] width 16 height 16
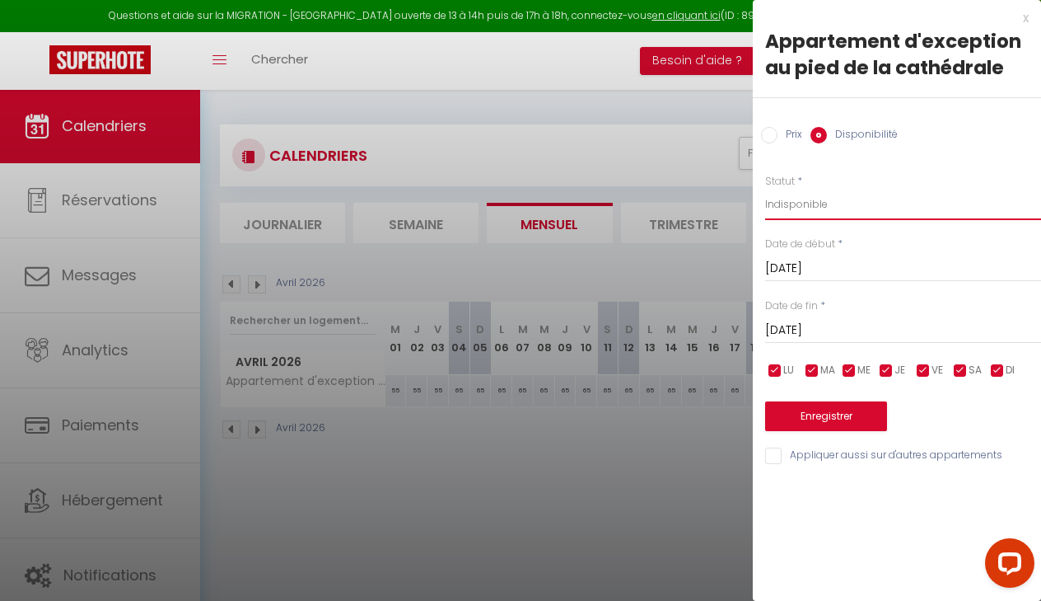
click at [816, 398] on div "Enregistrer" at bounding box center [903, 406] width 276 height 50
click at [816, 411] on button "Enregistrer" at bounding box center [826, 416] width 122 height 30
